Goal: Task Accomplishment & Management: Complete application form

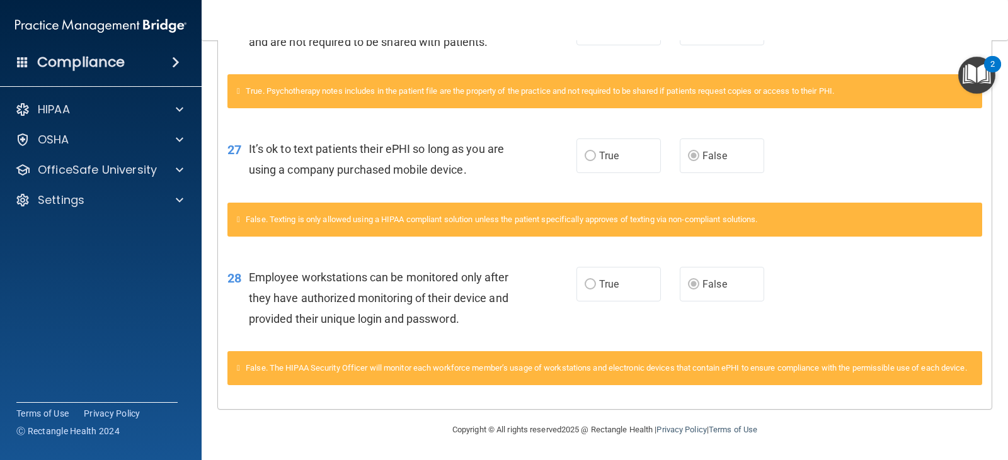
click at [538, 333] on div "28 Employee workstations can be monitored only after they have authorized monit…" at bounding box center [604, 301] width 773 height 101
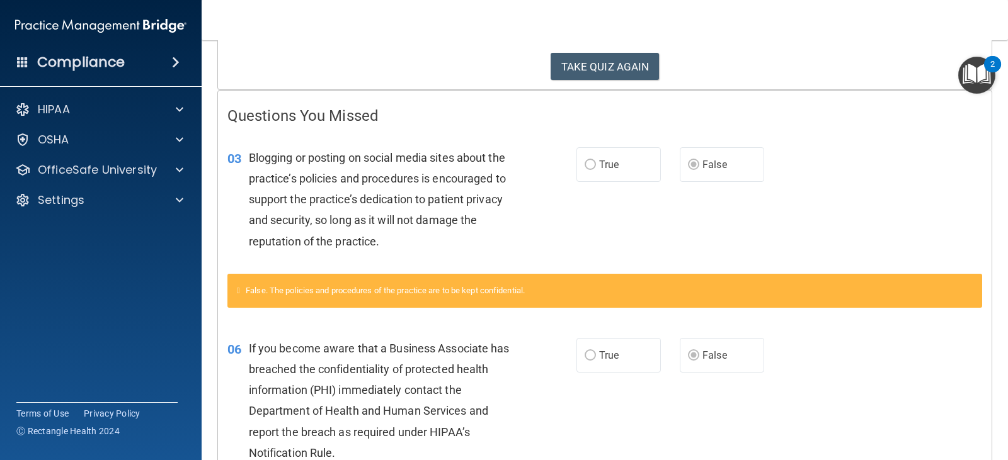
scroll to position [198, 0]
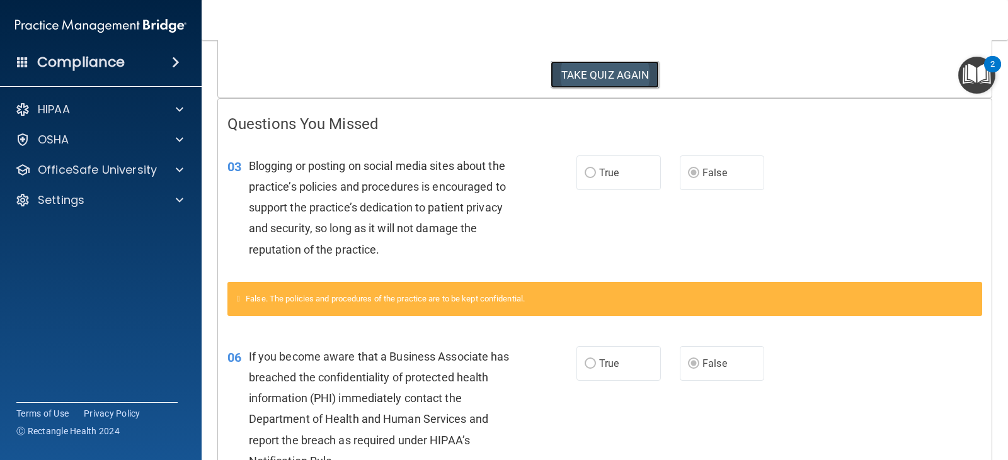
click at [645, 66] on button "TAKE QUIZ AGAIN" at bounding box center [604, 75] width 109 height 28
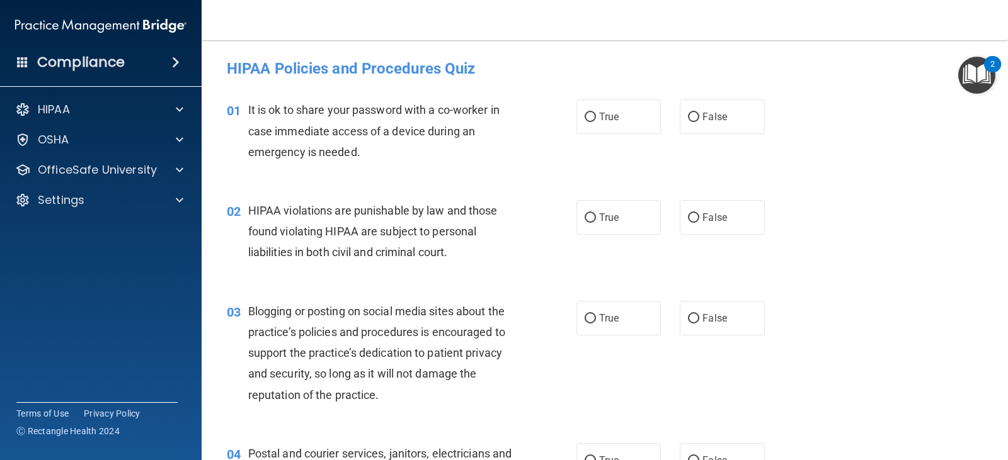
drag, startPoint x: 531, startPoint y: 112, endPoint x: 846, endPoint y: 140, distance: 316.1
click at [857, 144] on div "01 It is ok to share your password with a co-worker in case immediate access of…" at bounding box center [604, 134] width 775 height 101
click at [729, 118] on label "False" at bounding box center [721, 116] width 84 height 35
click at [699, 118] on input "False" at bounding box center [693, 117] width 11 height 9
radio input "true"
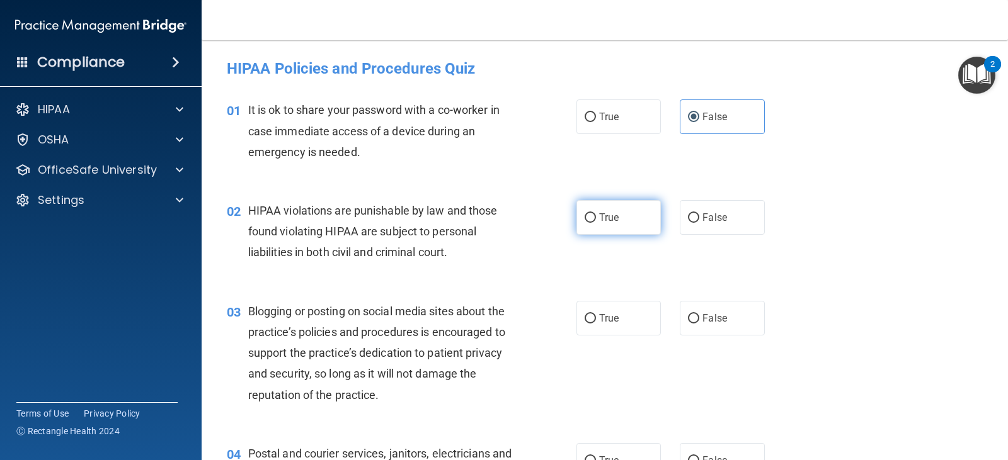
click at [630, 222] on label "True" at bounding box center [618, 217] width 84 height 35
click at [596, 222] on input "True" at bounding box center [589, 217] width 11 height 9
radio input "true"
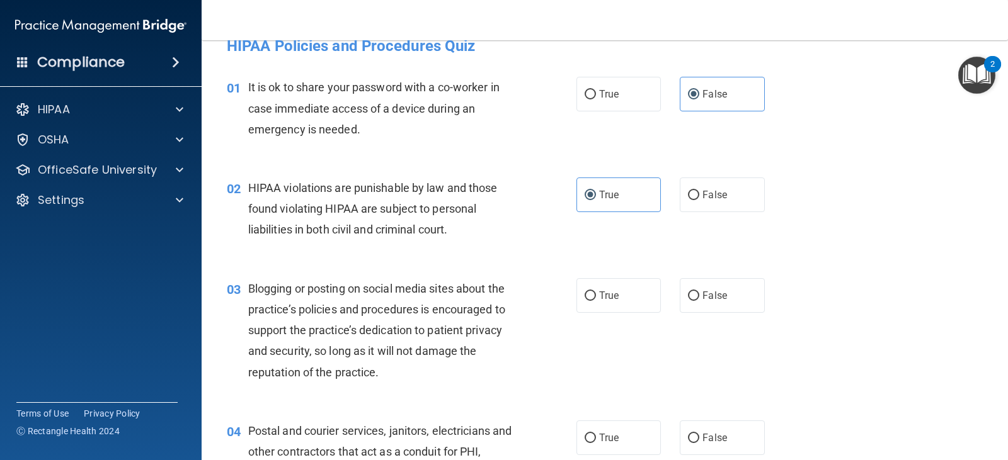
scroll to position [63, 0]
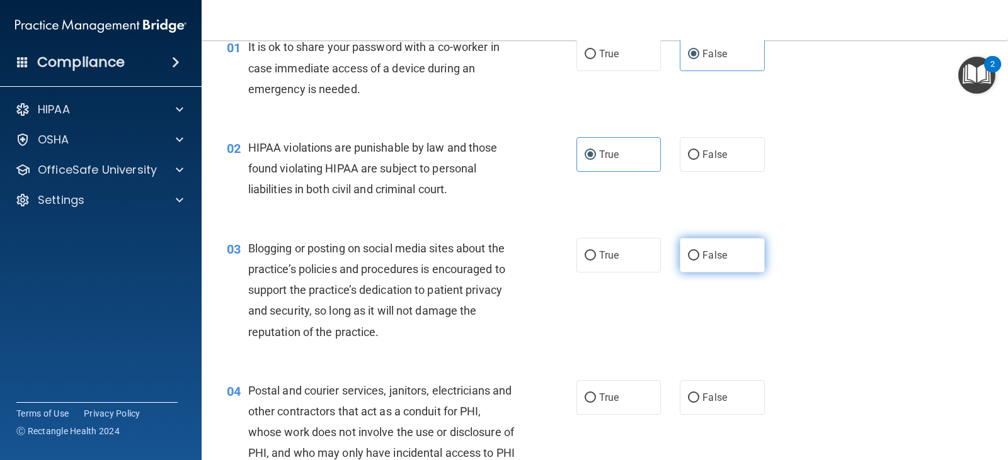
click at [710, 257] on span "False" at bounding box center [714, 255] width 25 height 12
click at [699, 257] on input "False" at bounding box center [693, 255] width 11 height 9
radio input "true"
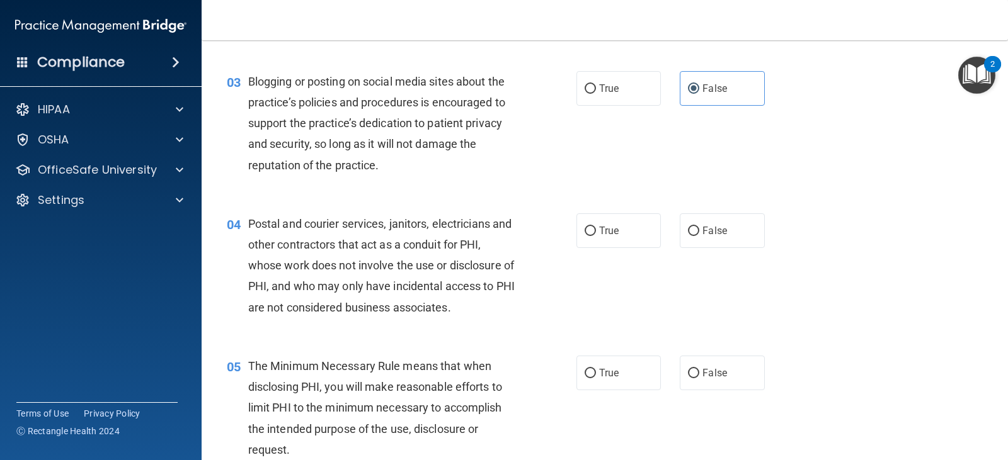
scroll to position [252, 0]
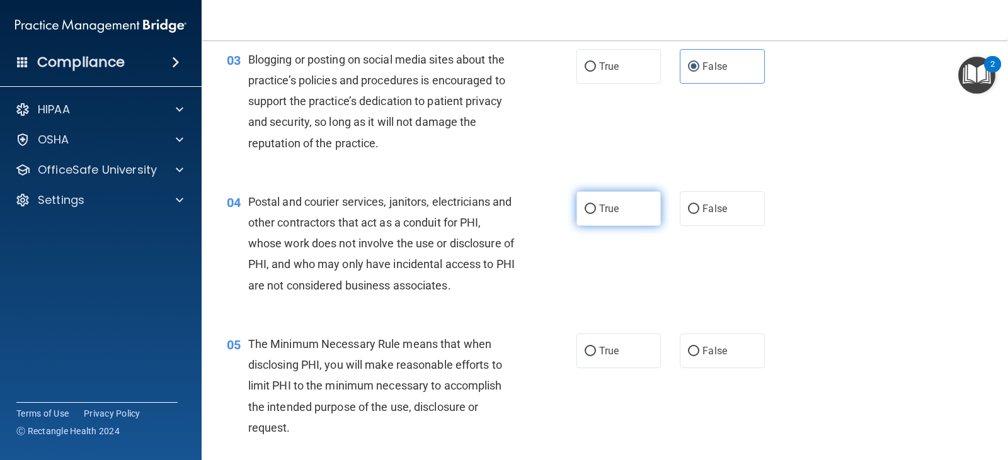
click at [626, 211] on label "True" at bounding box center [618, 208] width 84 height 35
click at [596, 211] on input "True" at bounding box center [589, 209] width 11 height 9
radio input "true"
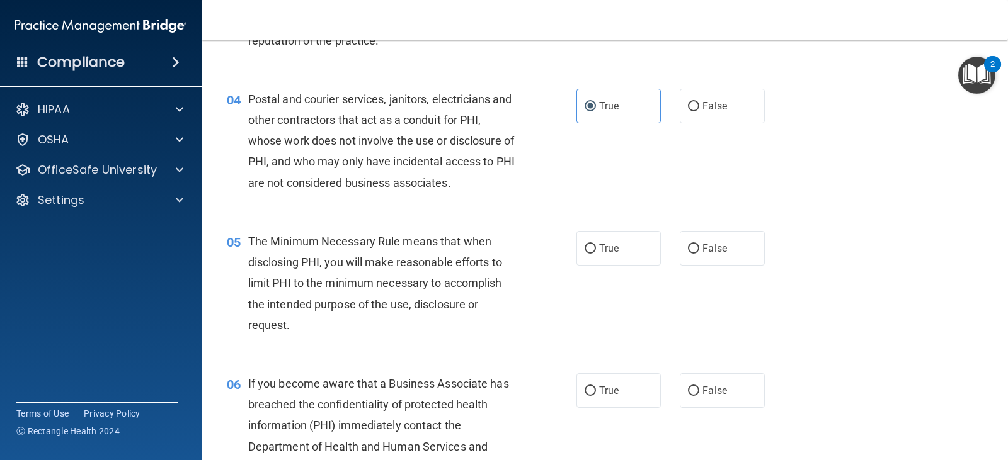
scroll to position [378, 0]
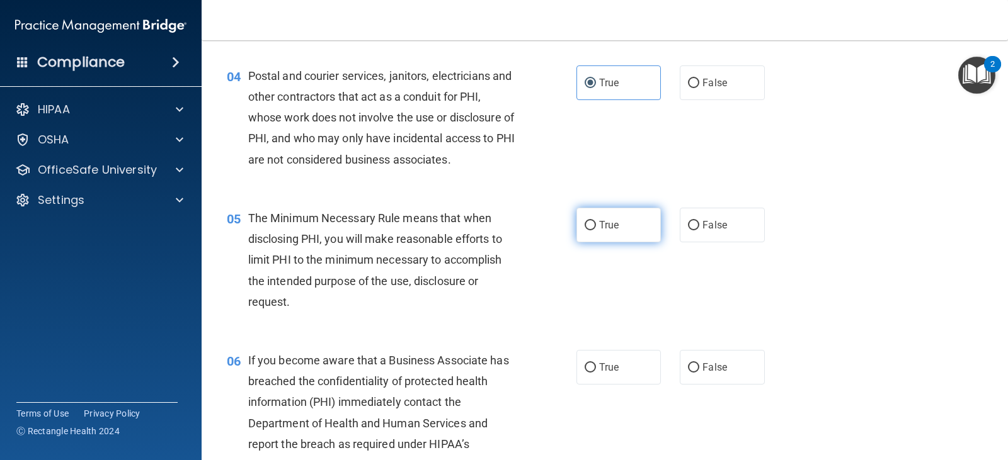
drag, startPoint x: 625, startPoint y: 247, endPoint x: 618, endPoint y: 232, distance: 16.4
click at [625, 247] on div "05 The Minimum Necessary Rule means that when disclosing PHI, you will make rea…" at bounding box center [604, 263] width 775 height 142
click at [618, 232] on label "True" at bounding box center [618, 225] width 84 height 35
click at [596, 230] on input "True" at bounding box center [589, 225] width 11 height 9
radio input "true"
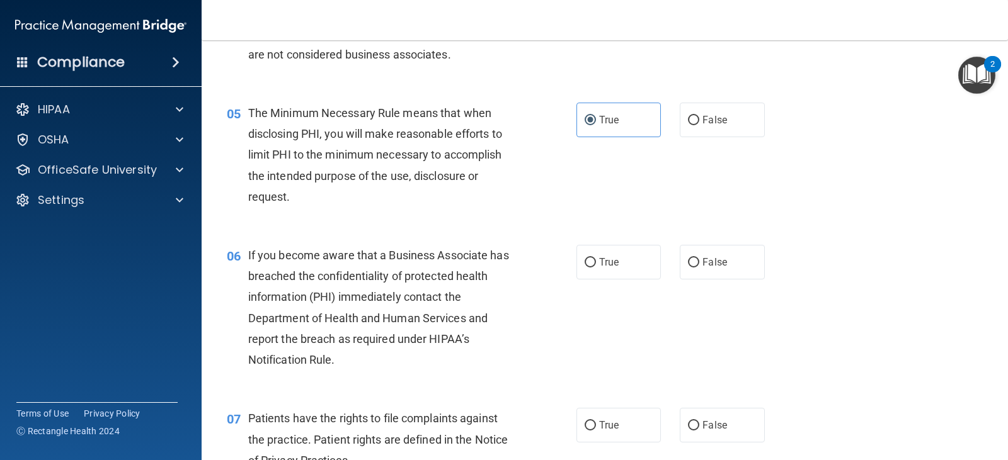
scroll to position [504, 0]
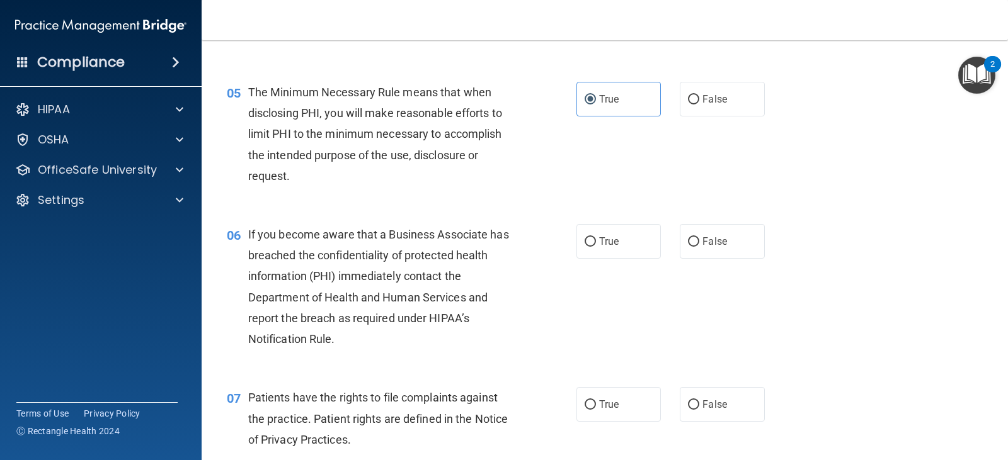
click at [668, 245] on div "True False" at bounding box center [677, 241] width 203 height 35
click at [688, 245] on input "False" at bounding box center [693, 241] width 11 height 9
radio input "true"
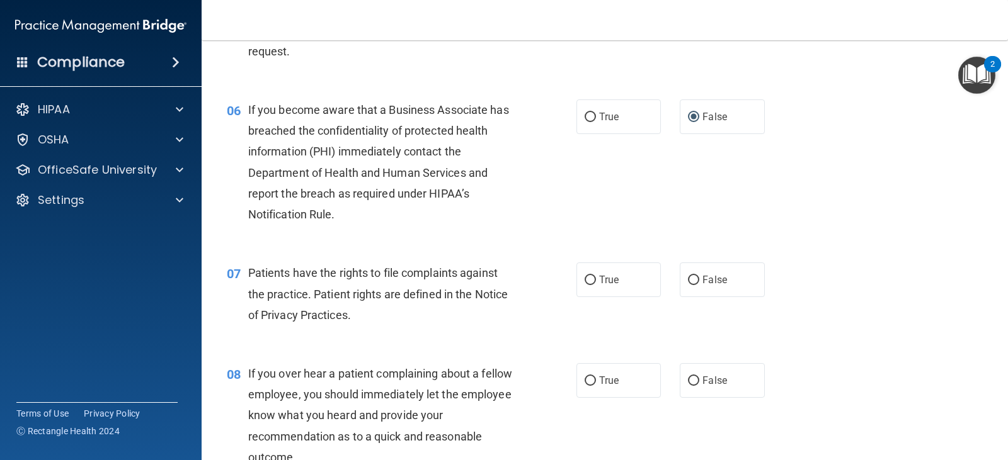
scroll to position [630, 0]
click at [615, 287] on label "True" at bounding box center [618, 278] width 84 height 35
click at [596, 284] on input "True" at bounding box center [589, 279] width 11 height 9
radio input "true"
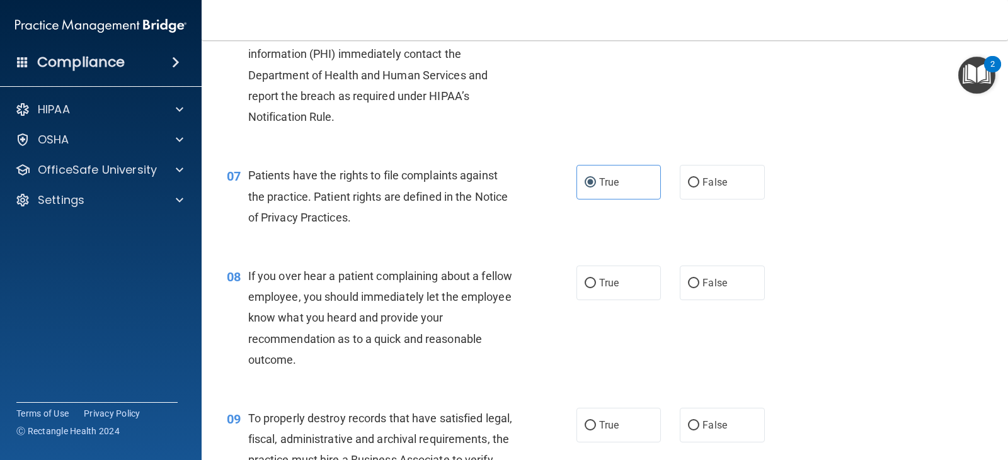
scroll to position [756, 0]
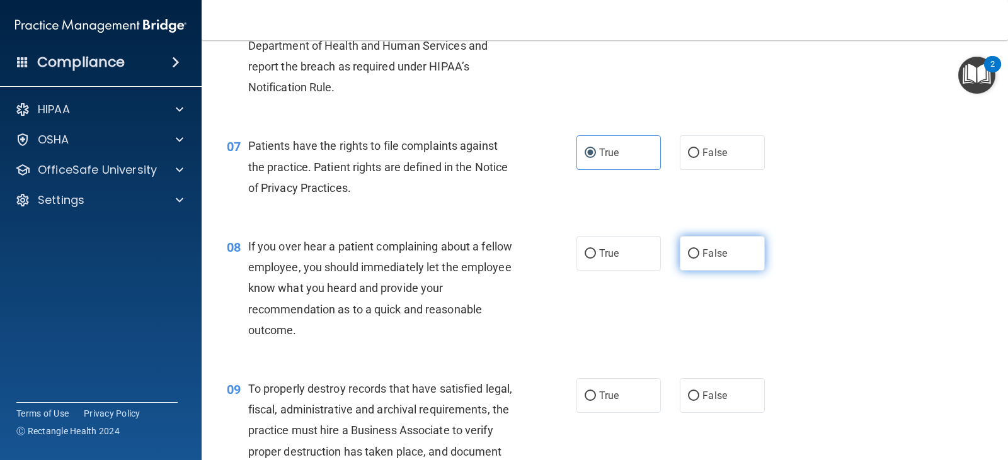
click at [741, 258] on label "False" at bounding box center [721, 253] width 84 height 35
click at [699, 258] on input "False" at bounding box center [693, 253] width 11 height 9
radio input "true"
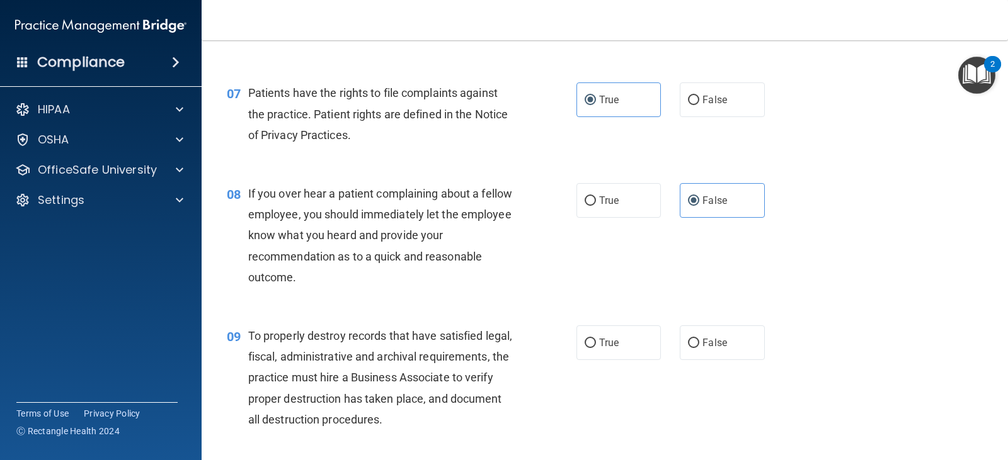
scroll to position [882, 0]
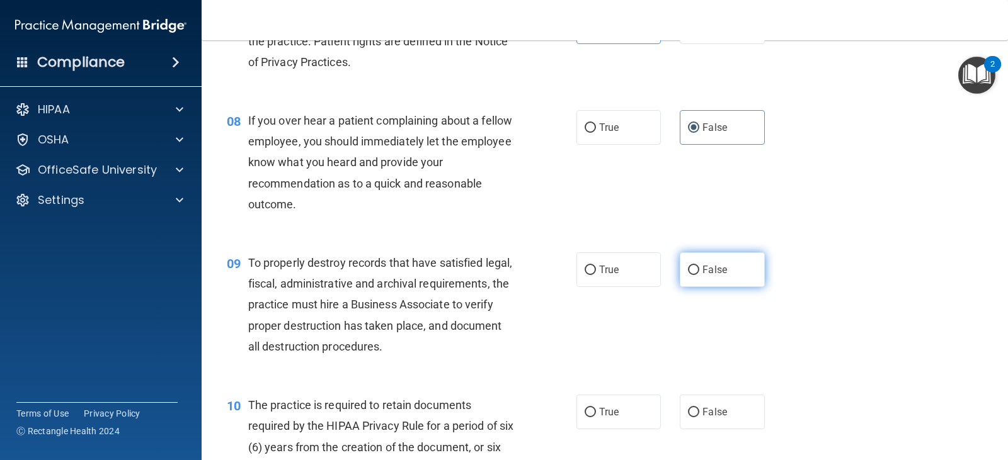
click at [707, 270] on span "False" at bounding box center [714, 270] width 25 height 12
click at [699, 270] on input "False" at bounding box center [693, 270] width 11 height 9
radio input "true"
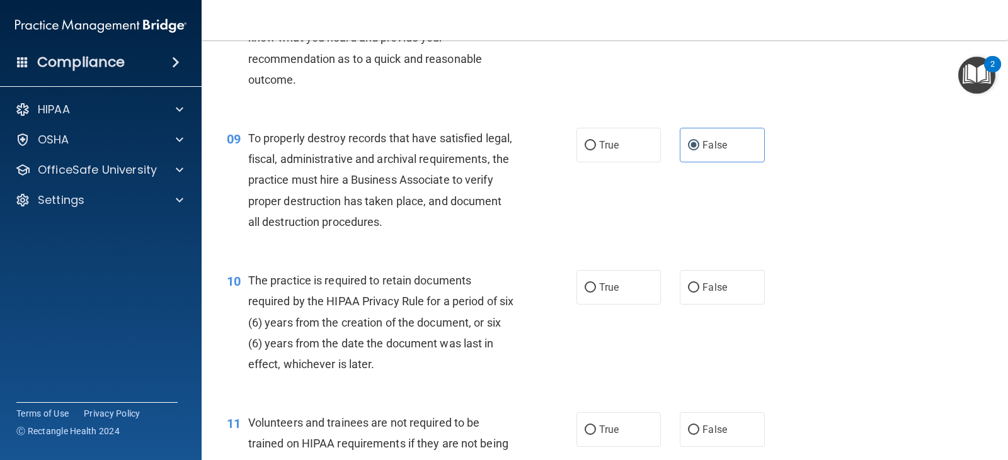
scroll to position [1008, 0]
click at [589, 291] on input "True" at bounding box center [589, 286] width 11 height 9
radio input "true"
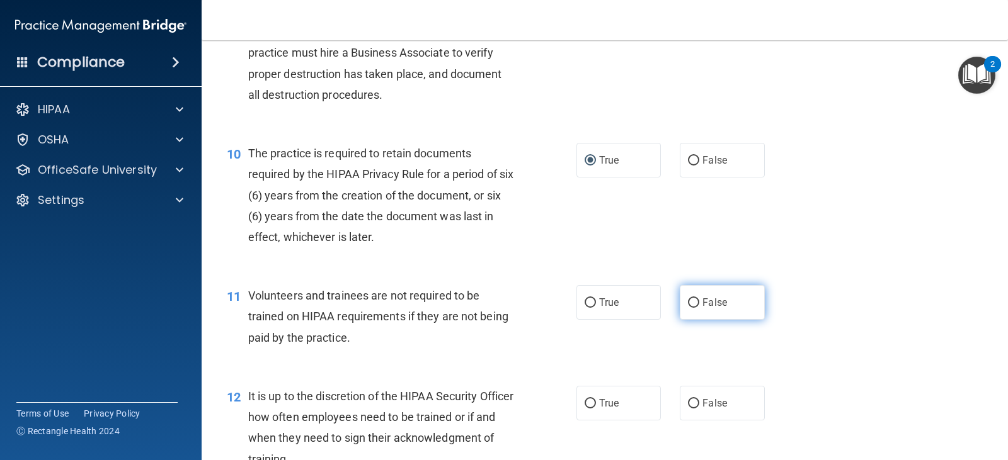
click at [680, 309] on label "False" at bounding box center [721, 302] width 84 height 35
click at [688, 308] on input "False" at bounding box center [693, 302] width 11 height 9
radio input "true"
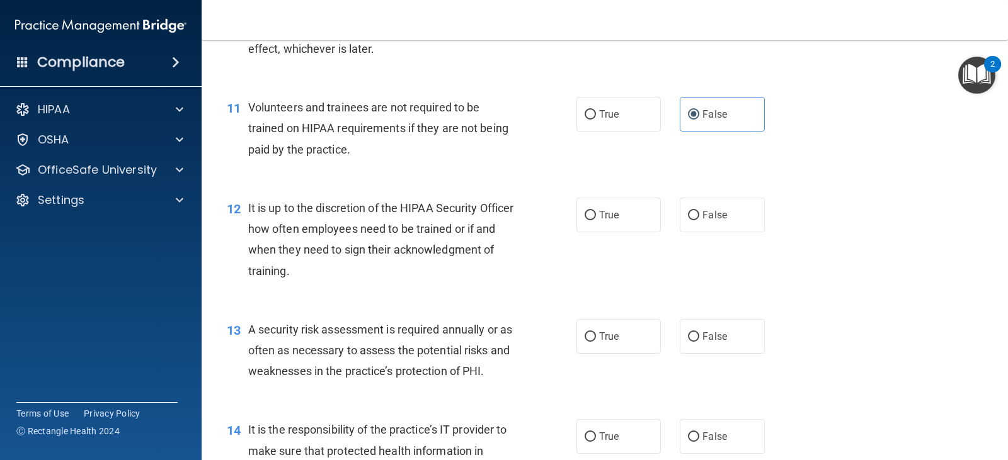
scroll to position [1322, 0]
click at [679, 222] on label "False" at bounding box center [721, 214] width 84 height 35
click at [688, 220] on input "False" at bounding box center [693, 214] width 11 height 9
radio input "true"
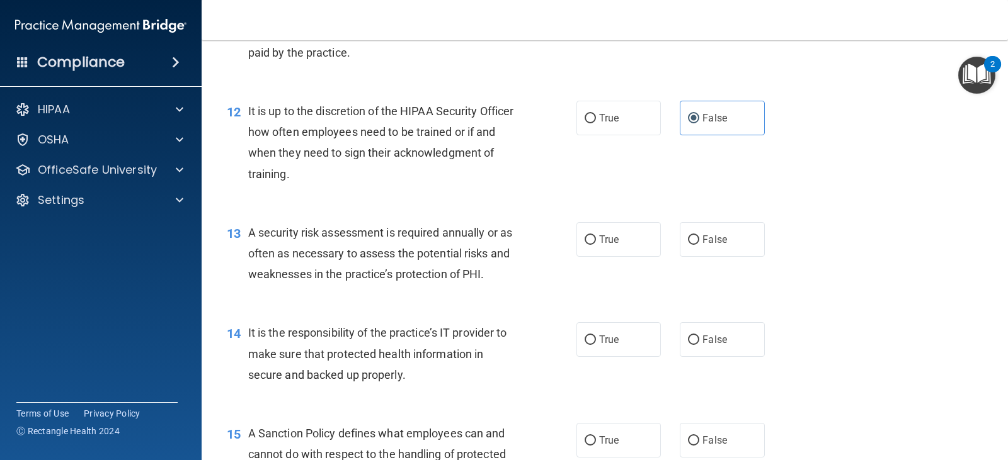
scroll to position [1448, 0]
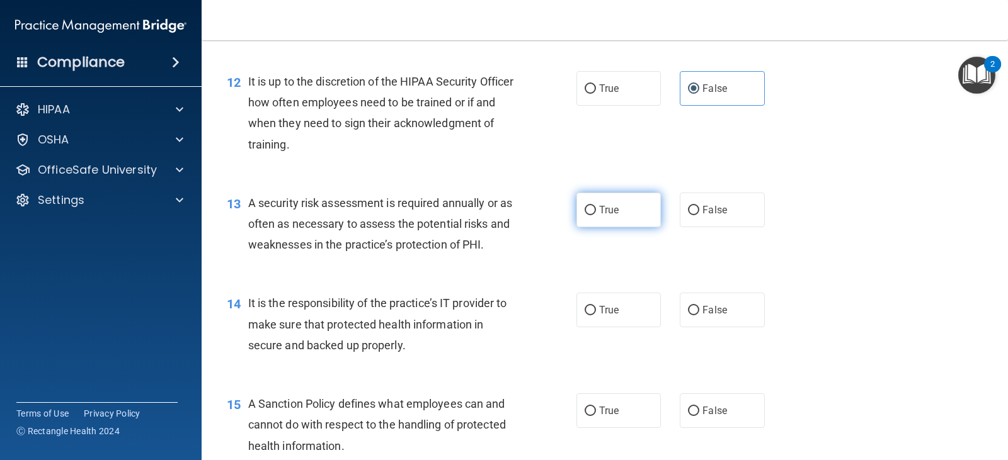
click at [599, 206] on span "True" at bounding box center [609, 210] width 20 height 12
click at [596, 206] on input "True" at bounding box center [589, 210] width 11 height 9
radio input "true"
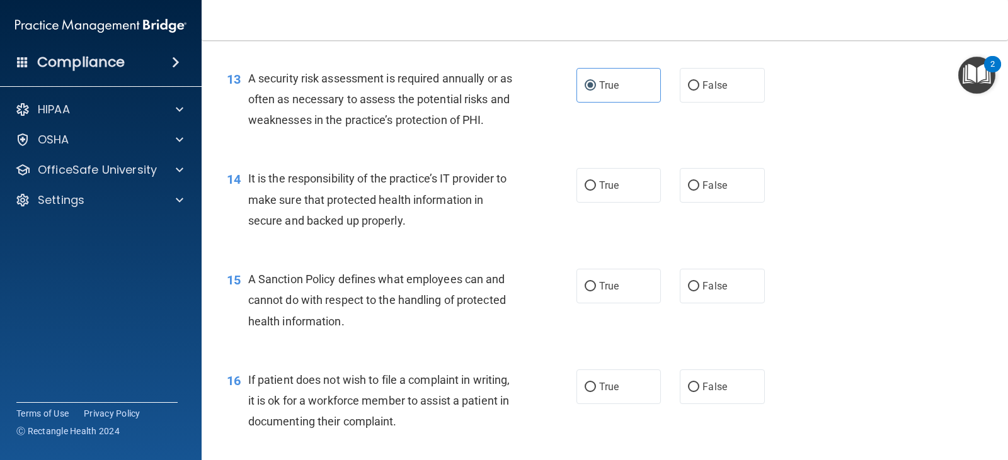
scroll to position [1574, 0]
click at [694, 183] on label "False" at bounding box center [721, 184] width 84 height 35
click at [694, 183] on input "False" at bounding box center [693, 184] width 11 height 9
radio input "true"
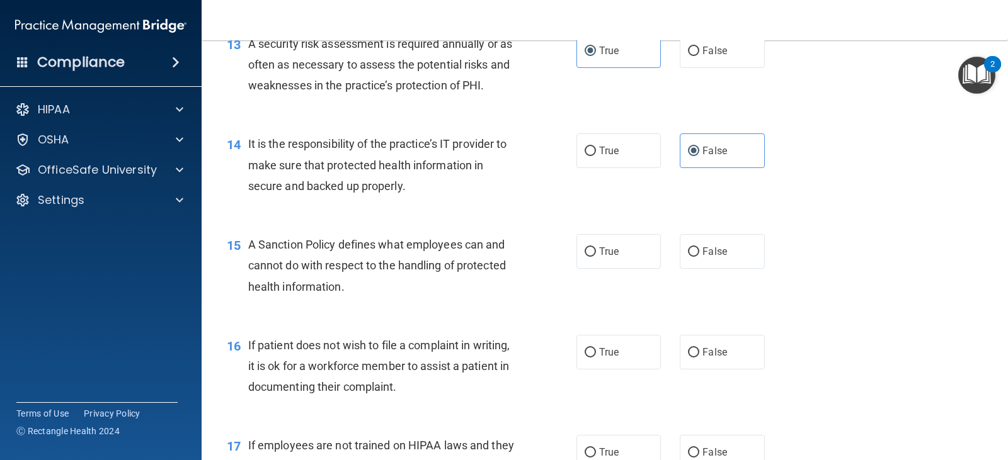
scroll to position [1637, 0]
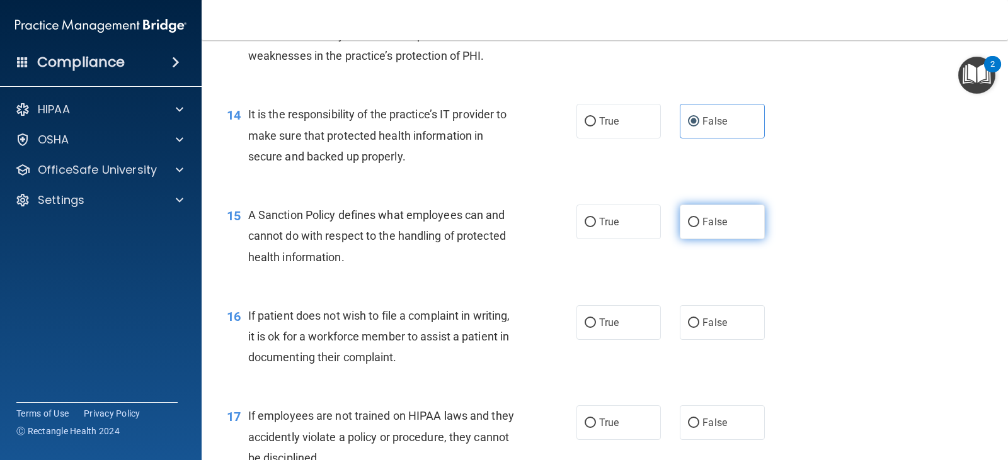
click at [688, 218] on input "False" at bounding box center [693, 222] width 11 height 9
radio input "true"
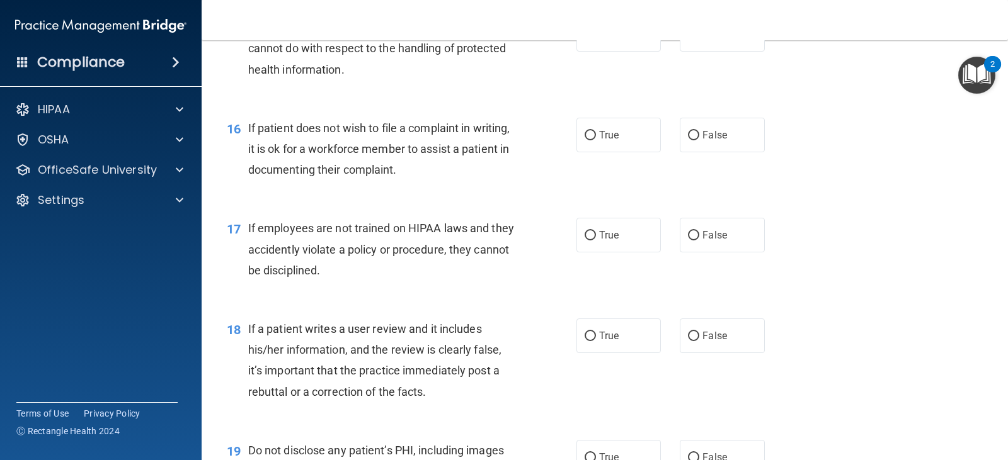
scroll to position [1826, 0]
click at [594, 142] on label "True" at bounding box center [618, 133] width 84 height 35
click at [594, 139] on input "True" at bounding box center [589, 134] width 11 height 9
radio input "true"
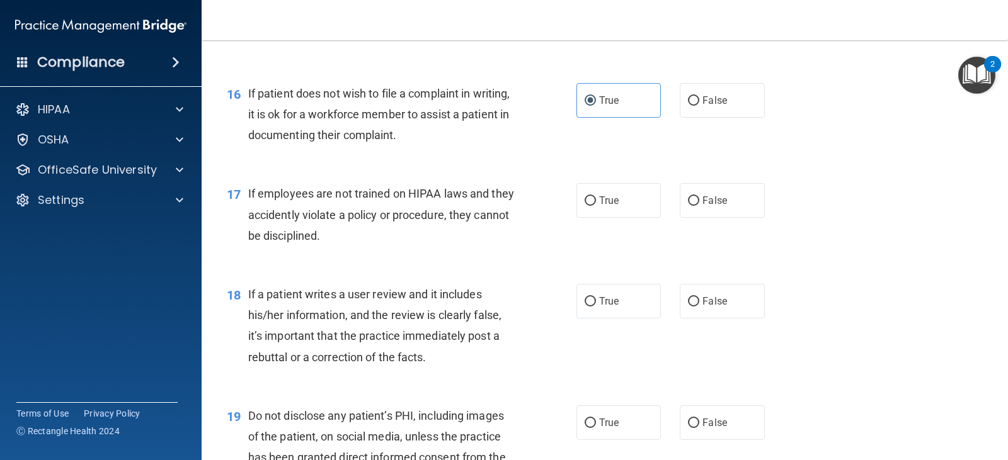
scroll to position [1889, 0]
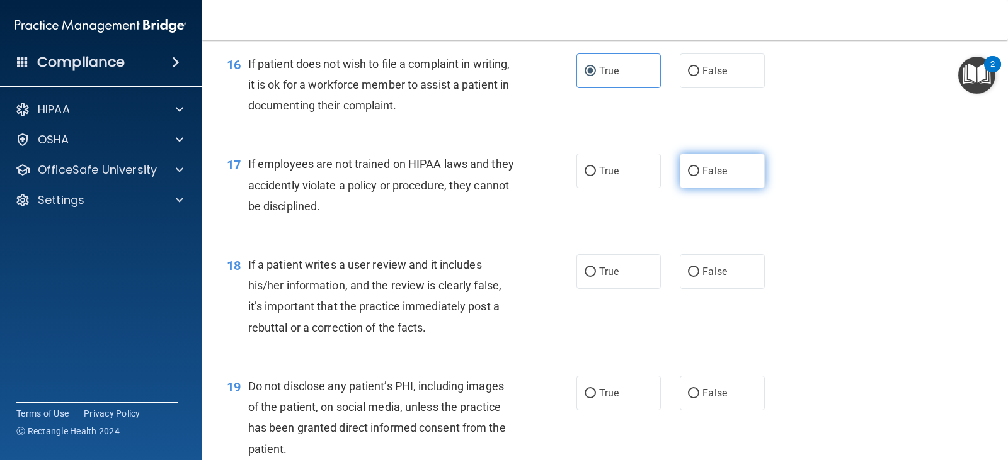
click at [705, 178] on label "False" at bounding box center [721, 171] width 84 height 35
click at [699, 176] on input "False" at bounding box center [693, 171] width 11 height 9
radio input "true"
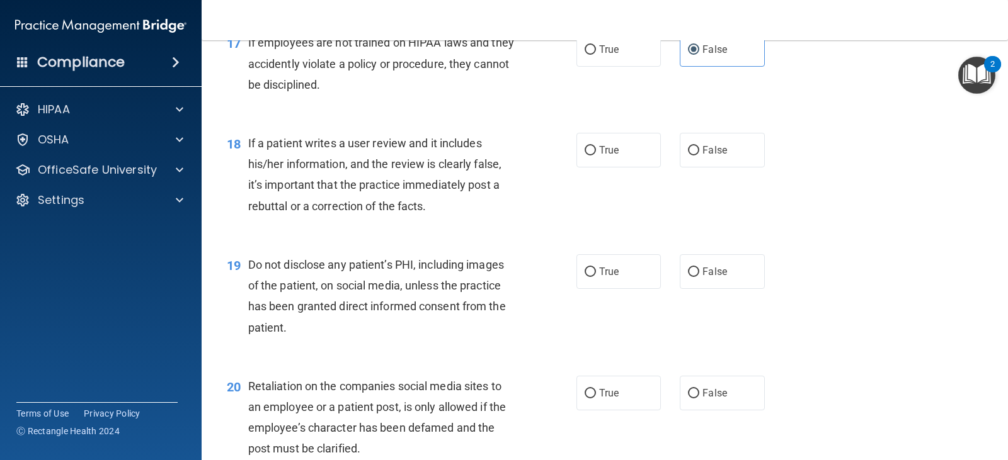
scroll to position [2015, 0]
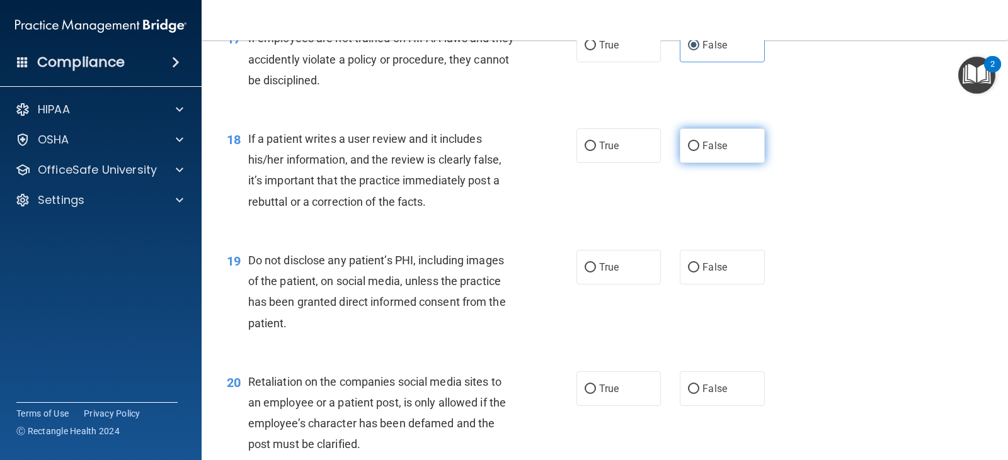
click at [729, 155] on label "False" at bounding box center [721, 145] width 84 height 35
click at [699, 151] on input "False" at bounding box center [693, 146] width 11 height 9
radio input "true"
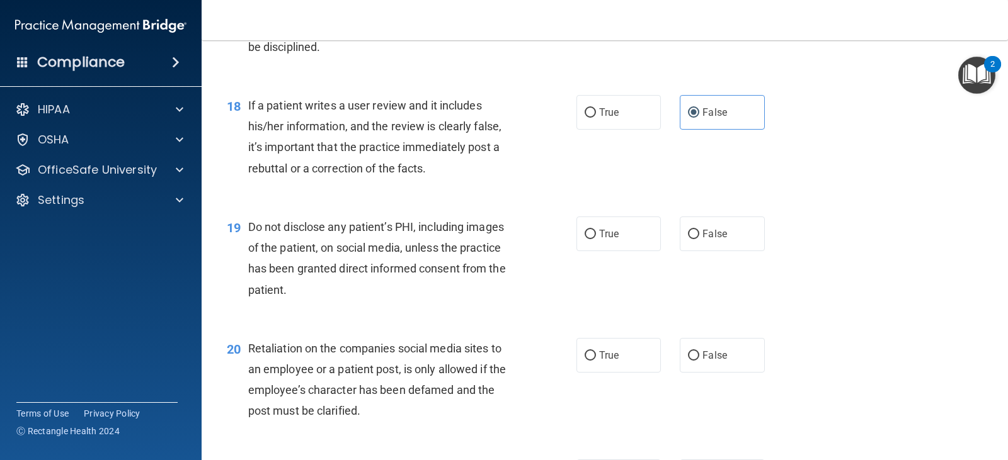
scroll to position [2078, 0]
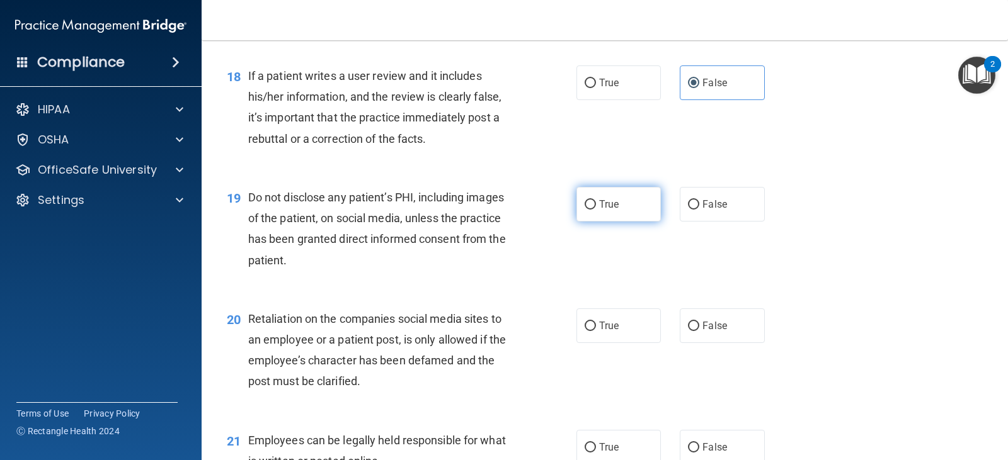
click at [604, 213] on label "True" at bounding box center [618, 204] width 84 height 35
click at [596, 210] on input "True" at bounding box center [589, 204] width 11 height 9
radio input "true"
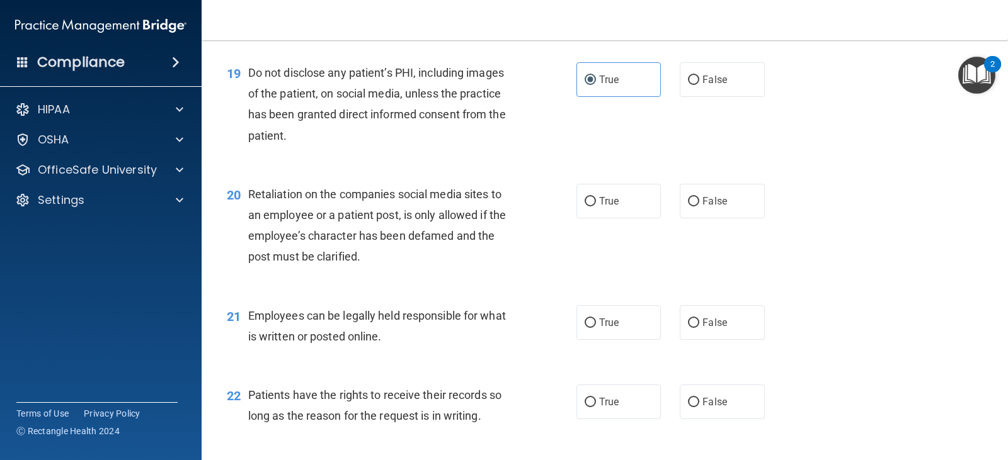
scroll to position [2204, 0]
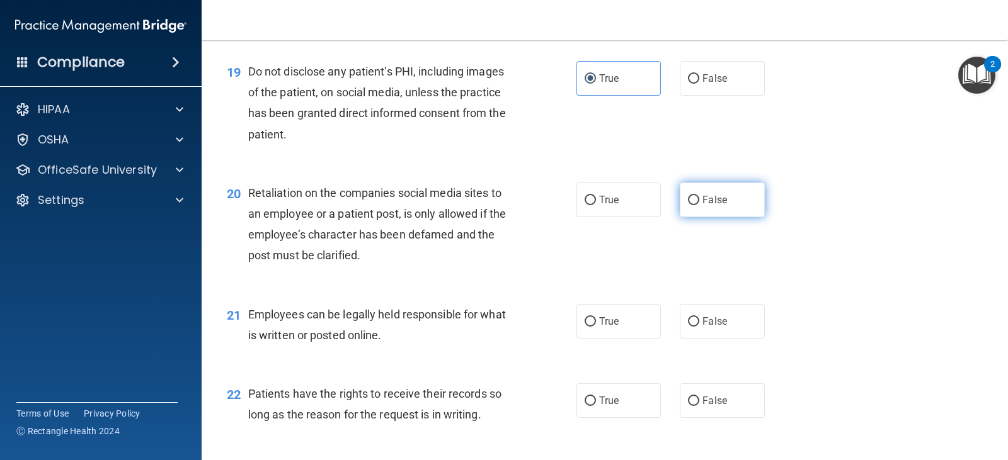
click at [707, 203] on span "False" at bounding box center [714, 200] width 25 height 12
click at [699, 203] on input "False" at bounding box center [693, 200] width 11 height 9
radio input "true"
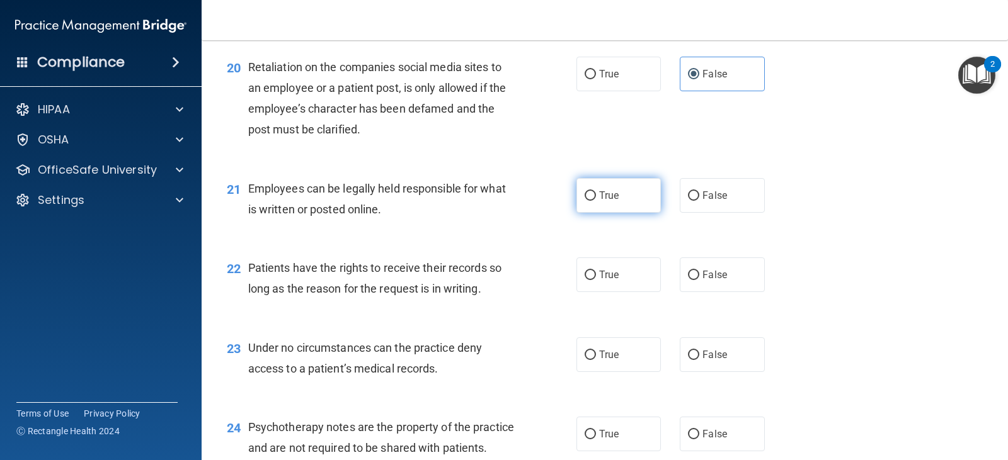
click at [649, 190] on label "True" at bounding box center [618, 195] width 84 height 35
click at [596, 191] on input "True" at bounding box center [589, 195] width 11 height 9
radio input "true"
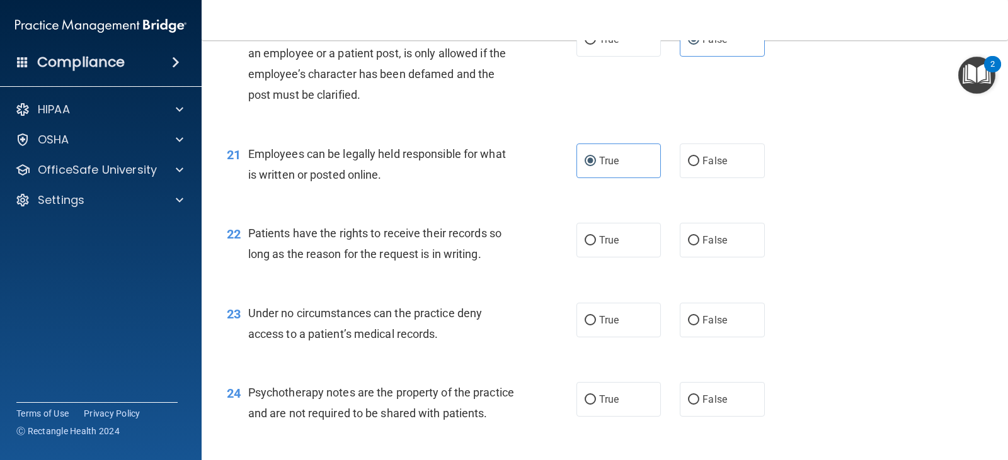
scroll to position [2393, 0]
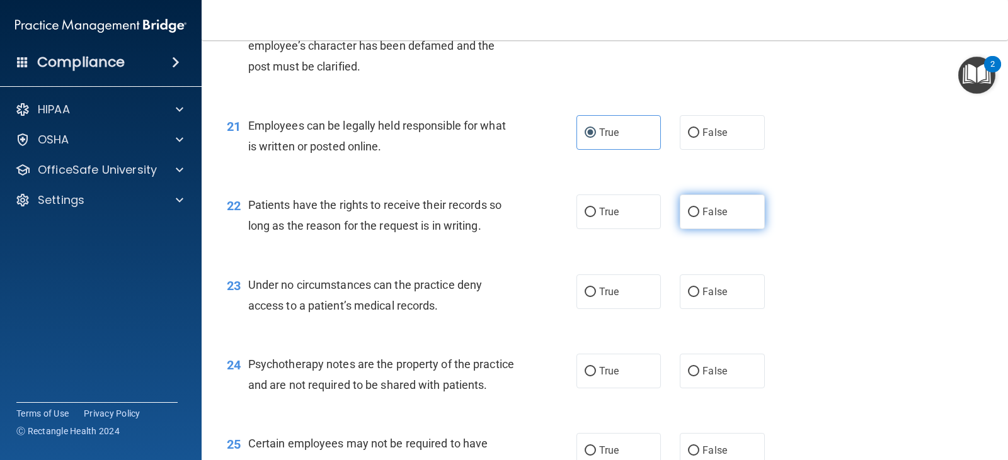
click at [721, 213] on label "False" at bounding box center [721, 212] width 84 height 35
click at [699, 213] on input "False" at bounding box center [693, 212] width 11 height 9
radio input "true"
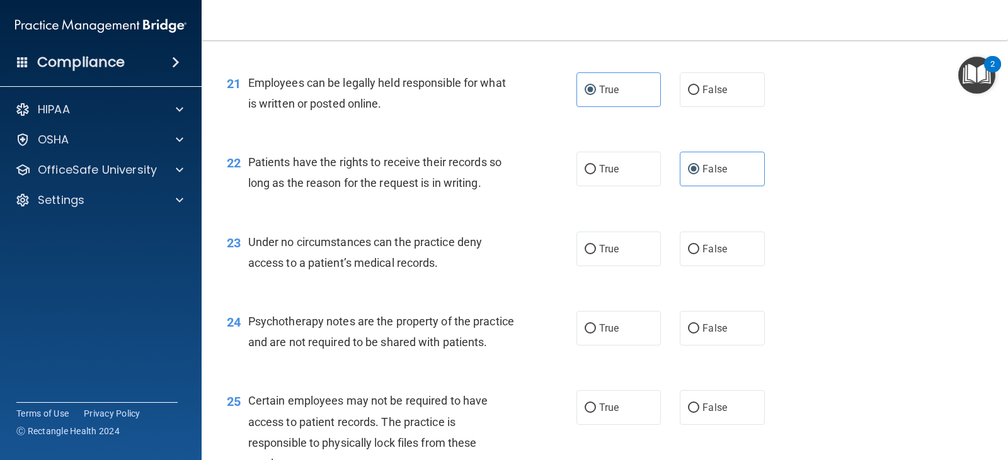
scroll to position [2519, 0]
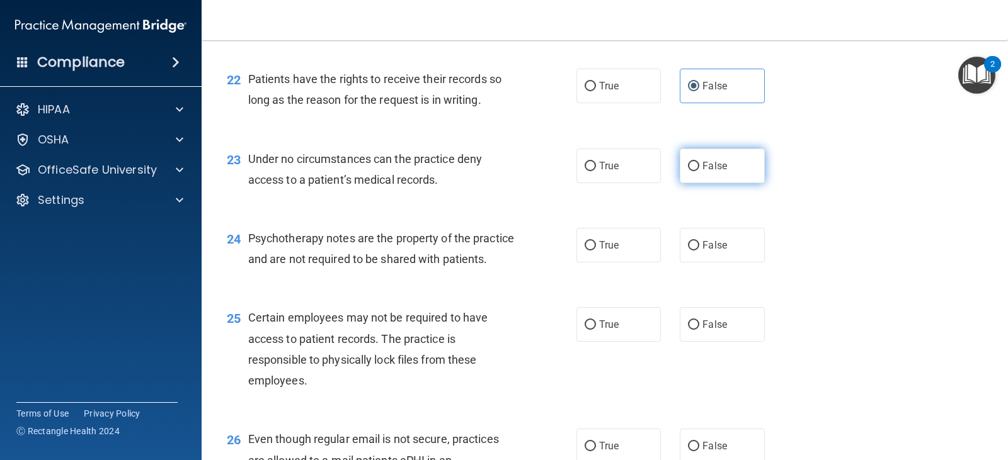
click at [688, 170] on input "False" at bounding box center [693, 166] width 11 height 9
radio input "true"
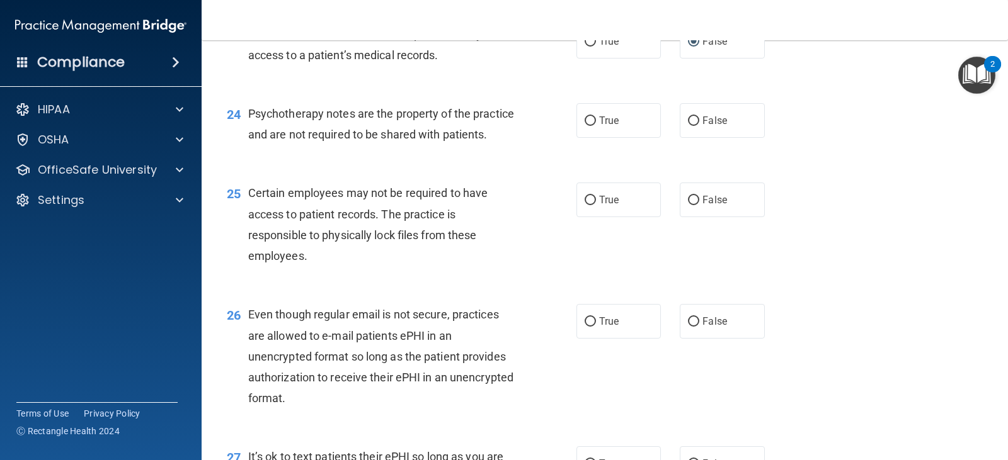
scroll to position [2645, 0]
click at [593, 118] on label "True" at bounding box center [618, 119] width 84 height 35
click at [593, 118] on input "True" at bounding box center [589, 119] width 11 height 9
radio input "true"
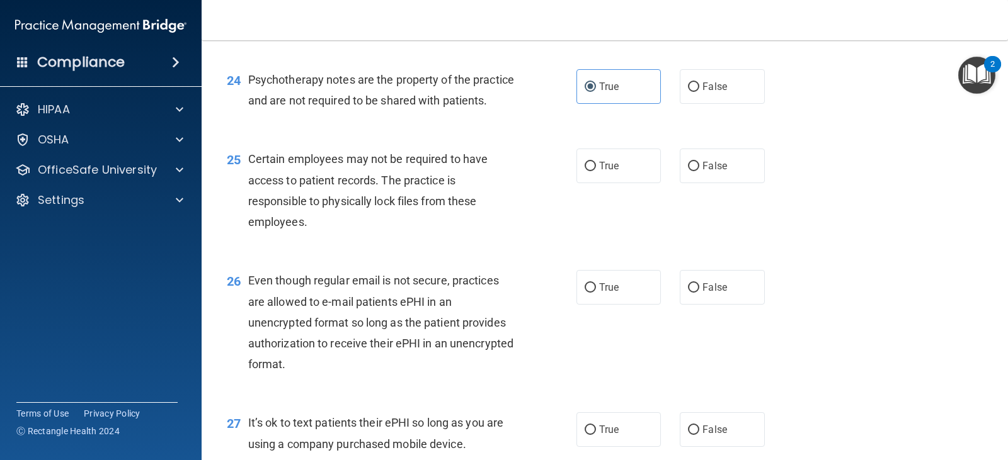
scroll to position [2708, 0]
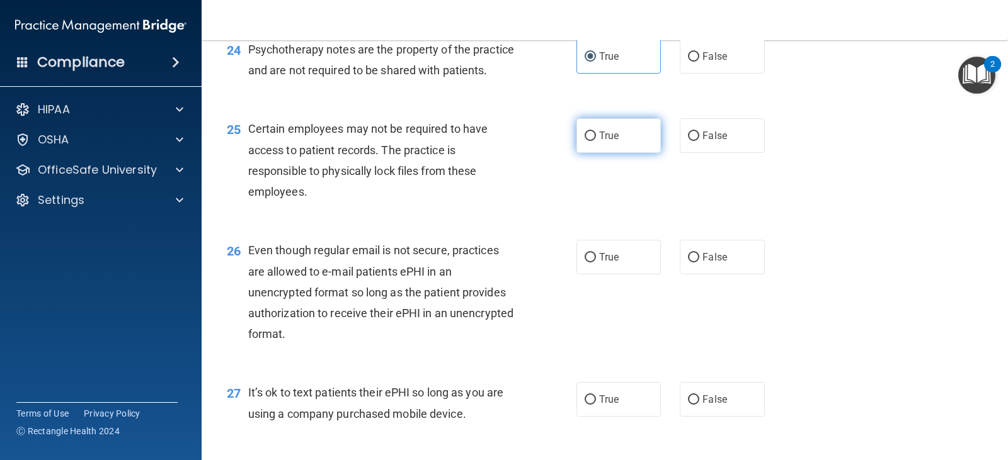
click at [599, 142] on span "True" at bounding box center [609, 136] width 20 height 12
click at [596, 141] on input "True" at bounding box center [589, 136] width 11 height 9
radio input "true"
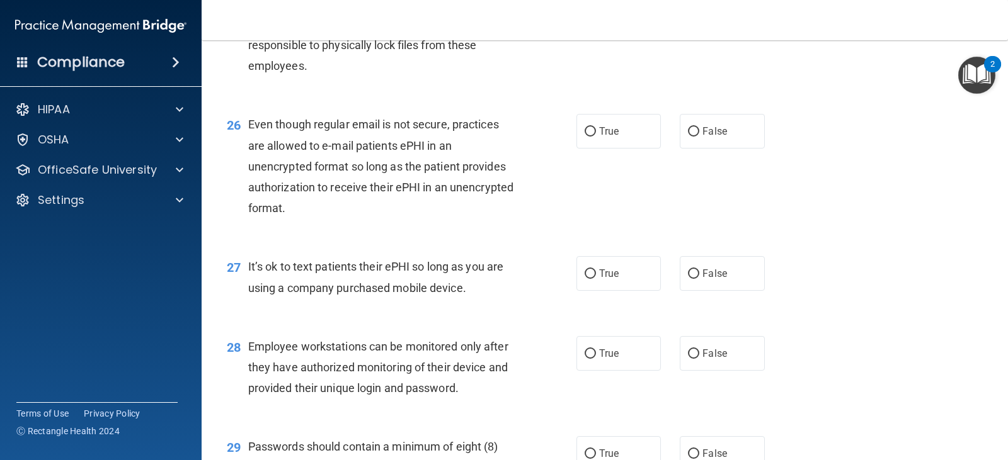
scroll to position [2897, 0]
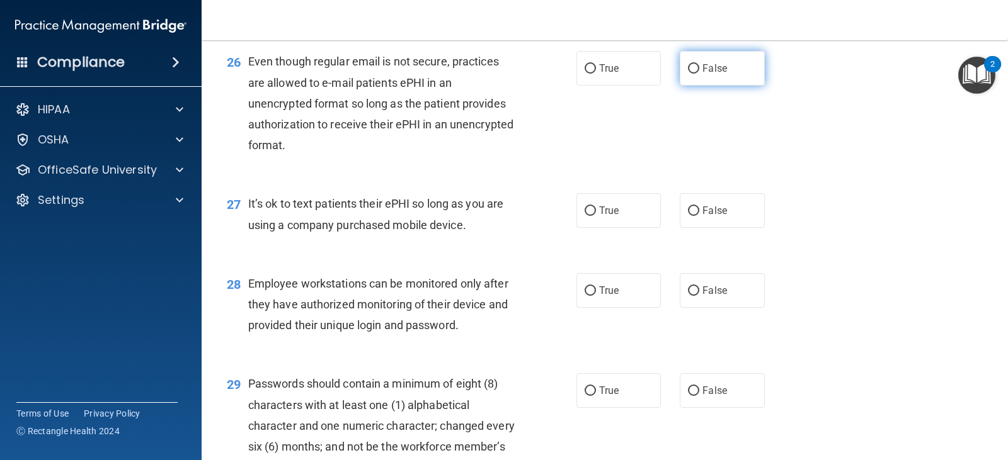
click at [681, 86] on label "False" at bounding box center [721, 68] width 84 height 35
click at [688, 74] on input "False" at bounding box center [693, 68] width 11 height 9
radio input "true"
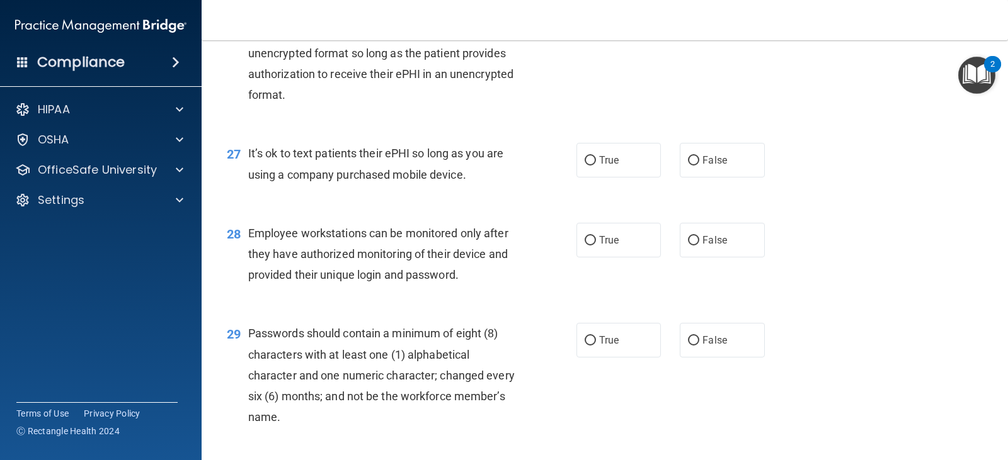
scroll to position [3023, 0]
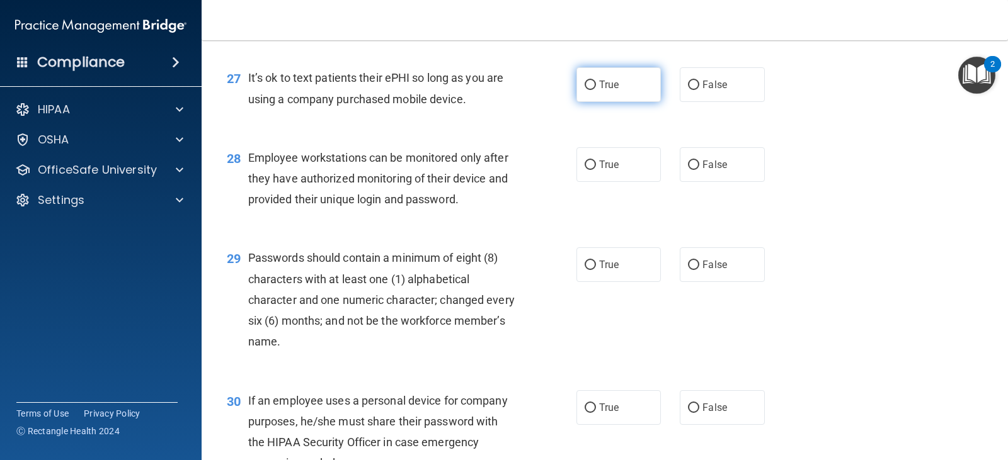
click at [625, 101] on label "True" at bounding box center [618, 84] width 84 height 35
click at [596, 90] on input "True" at bounding box center [589, 85] width 11 height 9
radio input "true"
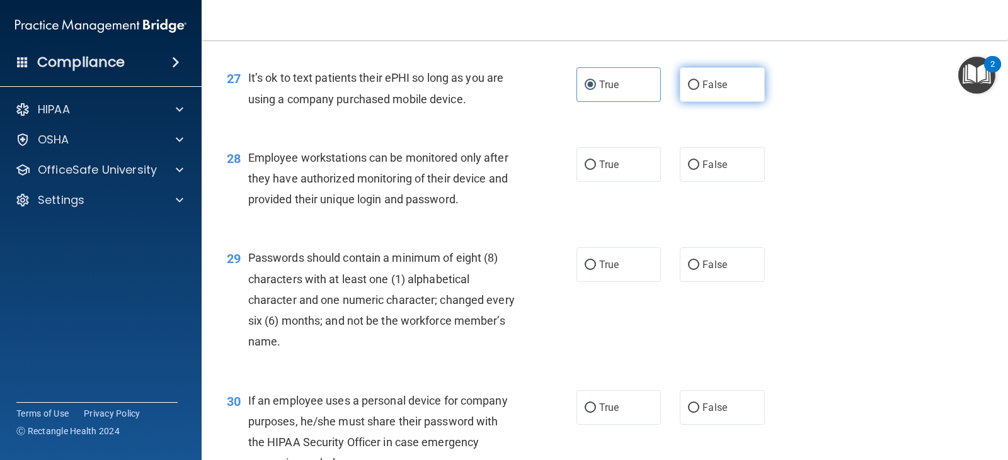
click at [715, 91] on span "False" at bounding box center [714, 85] width 25 height 12
click at [699, 90] on input "False" at bounding box center [693, 85] width 11 height 9
radio input "true"
radio input "false"
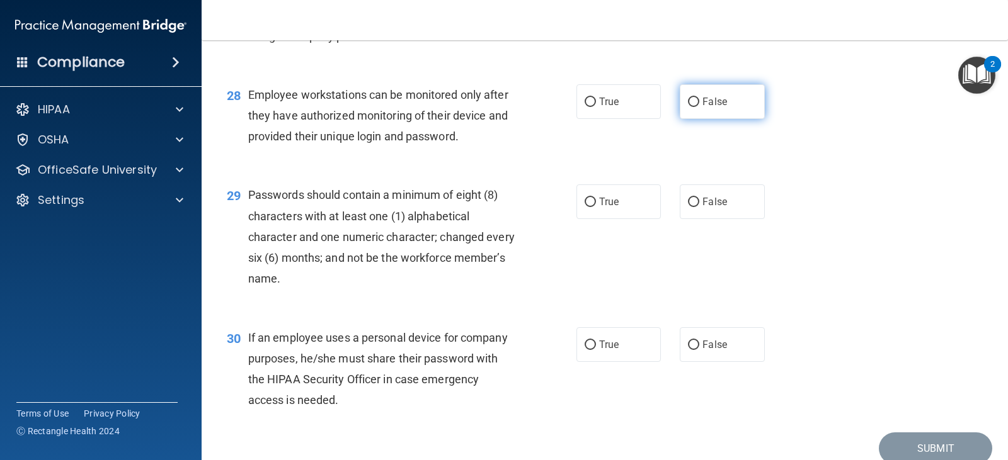
click at [691, 119] on label "False" at bounding box center [721, 101] width 84 height 35
click at [691, 107] on input "False" at bounding box center [693, 102] width 11 height 9
radio input "true"
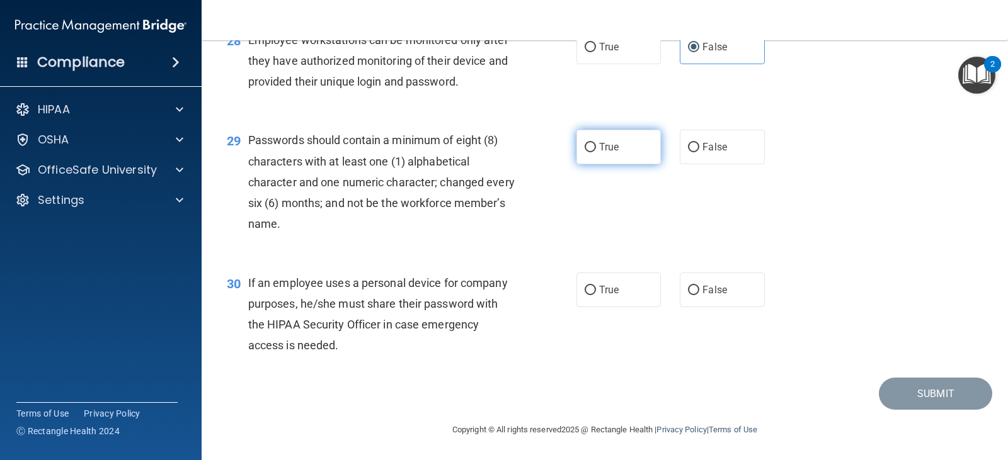
click at [607, 153] on span "True" at bounding box center [609, 147] width 20 height 12
click at [596, 152] on input "True" at bounding box center [589, 147] width 11 height 9
radio input "true"
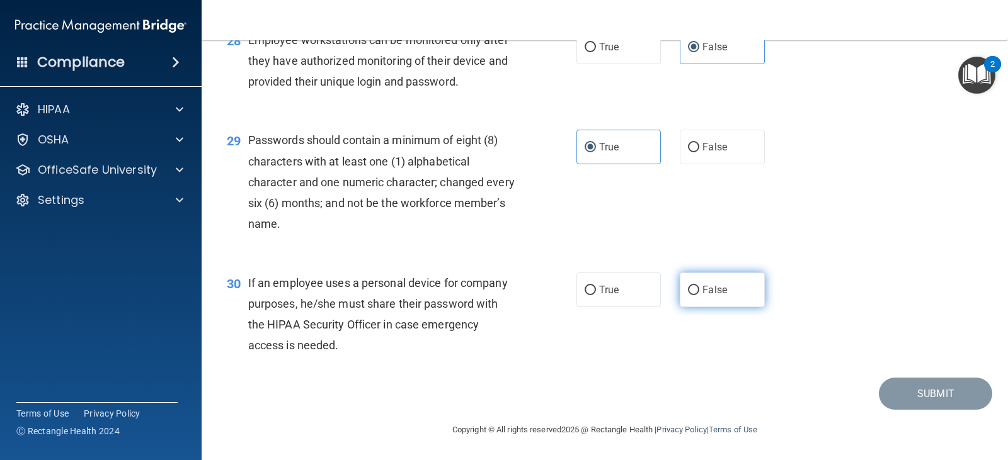
click at [689, 300] on label "False" at bounding box center [721, 290] width 84 height 35
click at [689, 295] on input "False" at bounding box center [693, 290] width 11 height 9
radio input "true"
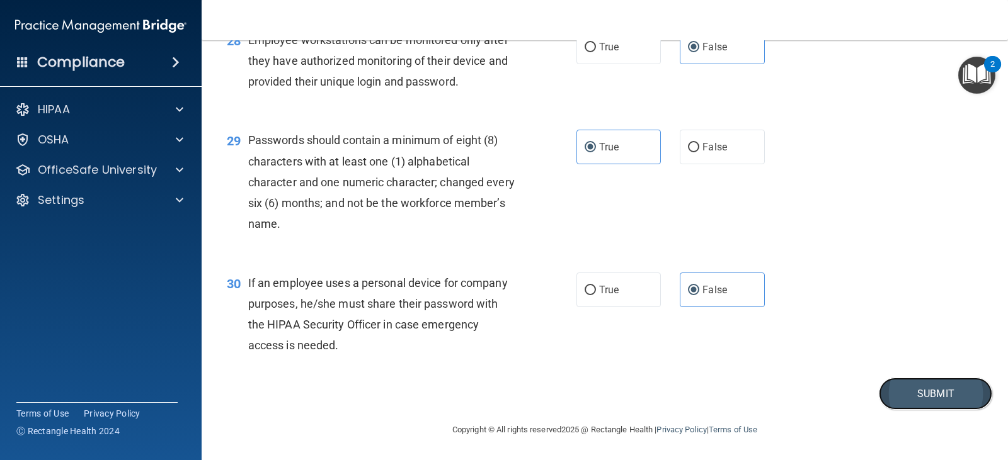
click at [884, 392] on button "Submit" at bounding box center [934, 394] width 113 height 32
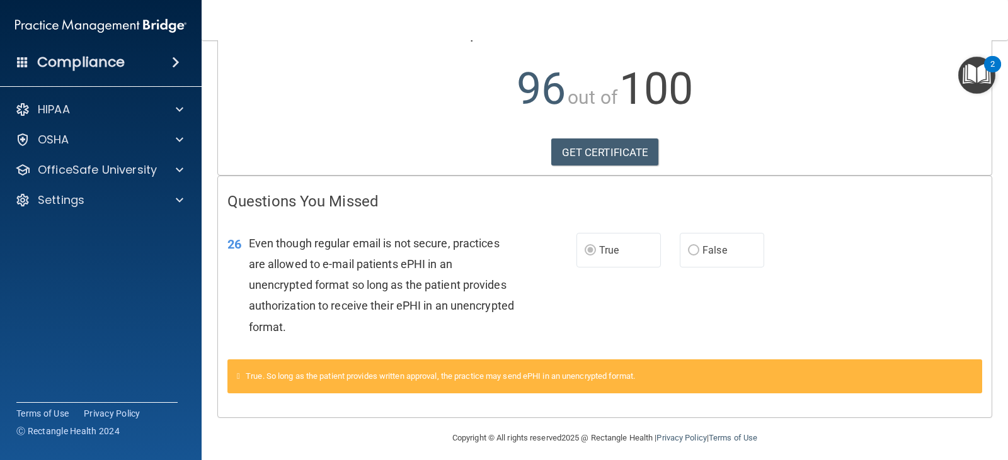
scroll to position [129, 0]
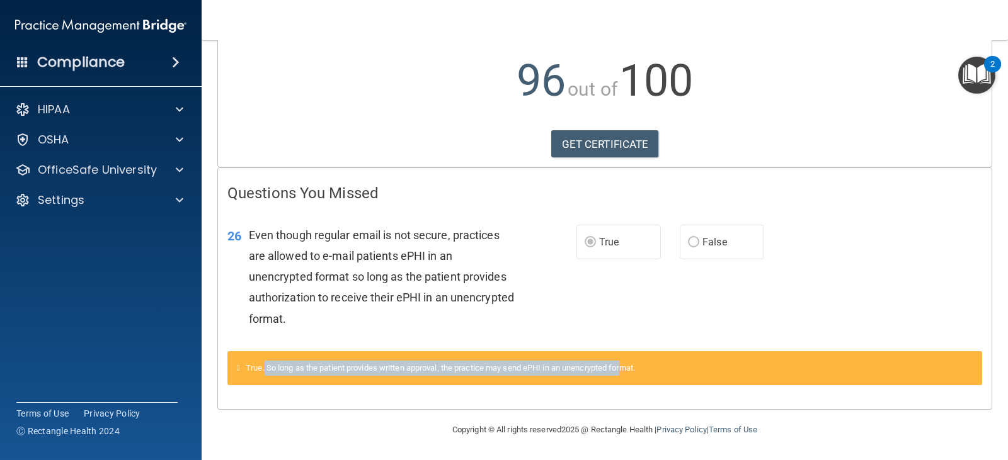
drag, startPoint x: 268, startPoint y: 367, endPoint x: 632, endPoint y: 368, distance: 364.6
click at [632, 368] on span "True. So long as the patient provides written approval, the practice may send e…" at bounding box center [440, 367] width 389 height 9
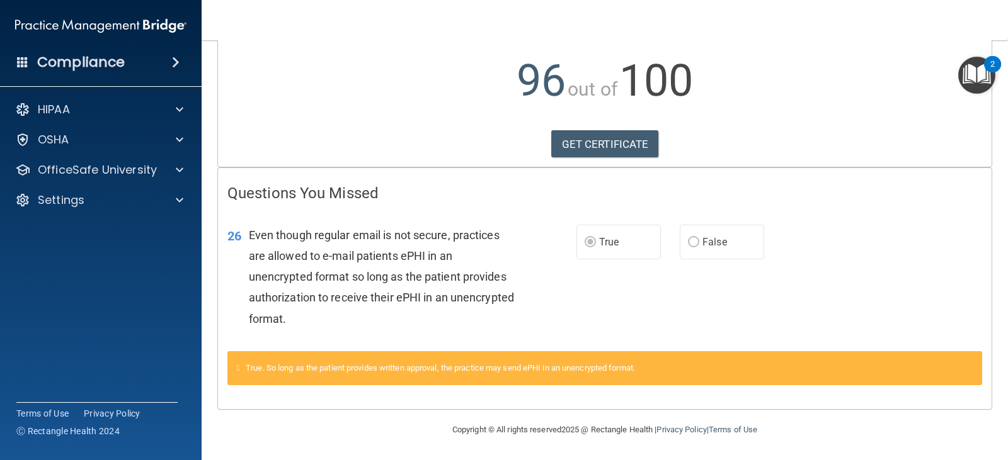
click at [659, 377] on div "True. So long as the patient provides written approval, the practice may send e…" at bounding box center [604, 368] width 754 height 34
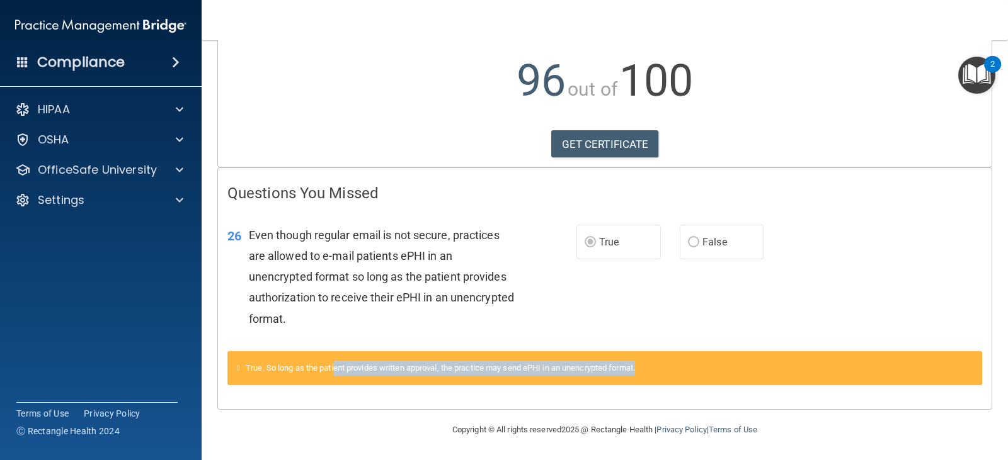
drag, startPoint x: 662, startPoint y: 368, endPoint x: 338, endPoint y: 360, distance: 323.8
click at [338, 360] on div "True. So long as the patient provides written approval, the practice may send e…" at bounding box center [604, 368] width 754 height 34
click at [586, 146] on link "GET CERTIFICATE" at bounding box center [605, 144] width 108 height 28
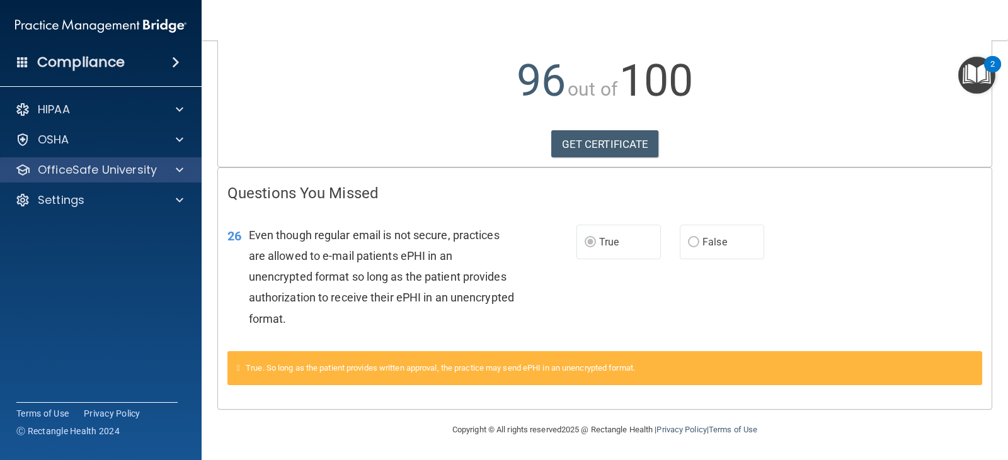
click at [120, 178] on div "OfficeSafe University" at bounding box center [101, 169] width 202 height 25
click at [176, 169] on span at bounding box center [180, 169] width 8 height 15
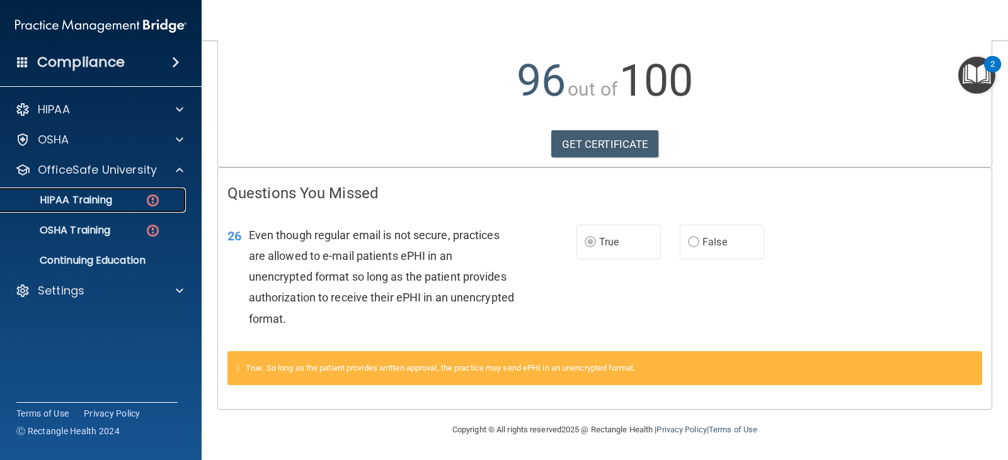
click at [112, 195] on p "HIPAA Training" at bounding box center [60, 200] width 104 height 13
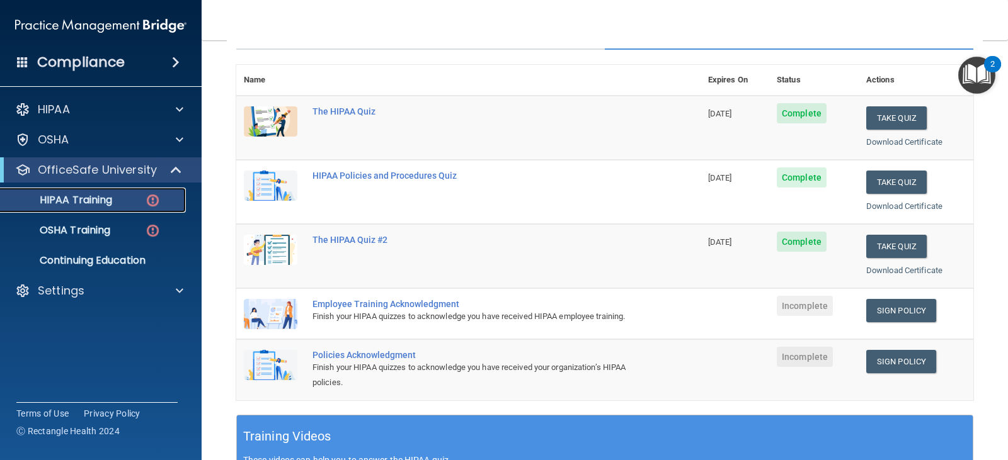
scroll to position [189, 0]
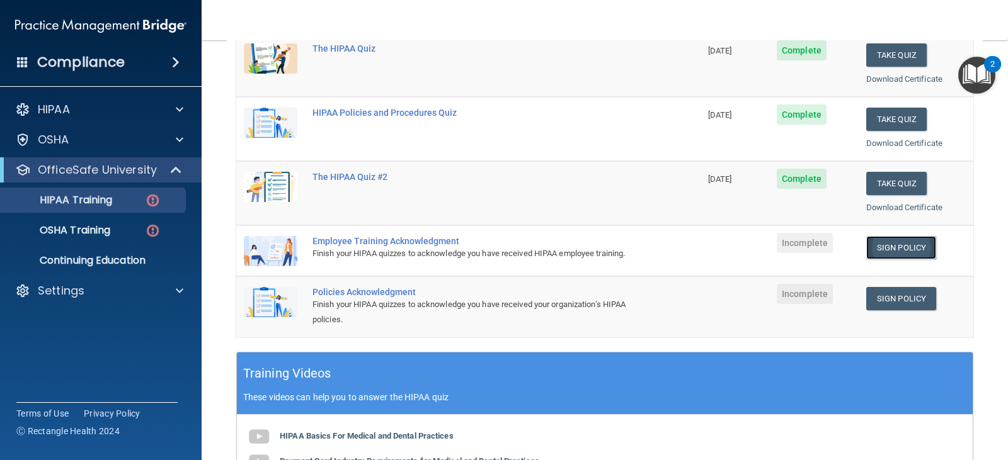
click at [883, 251] on link "Sign Policy" at bounding box center [901, 247] width 70 height 23
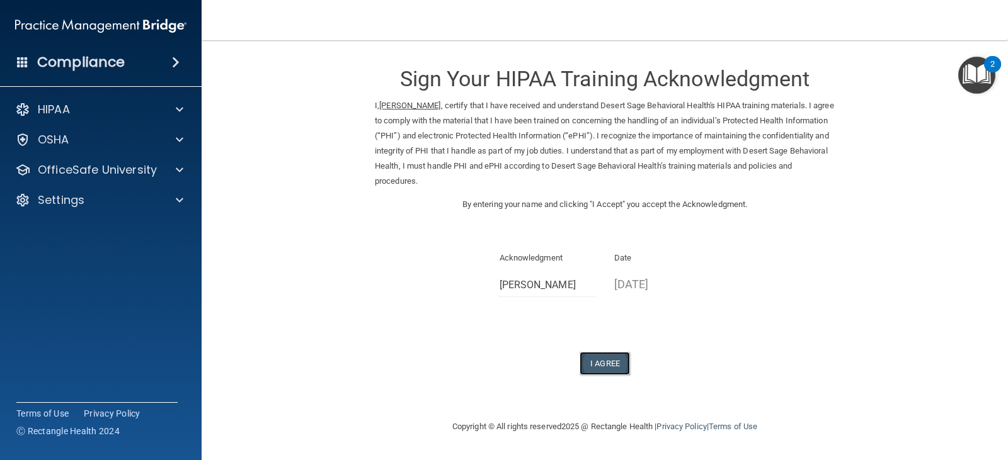
click at [610, 366] on button "I Agree" at bounding box center [604, 363] width 50 height 23
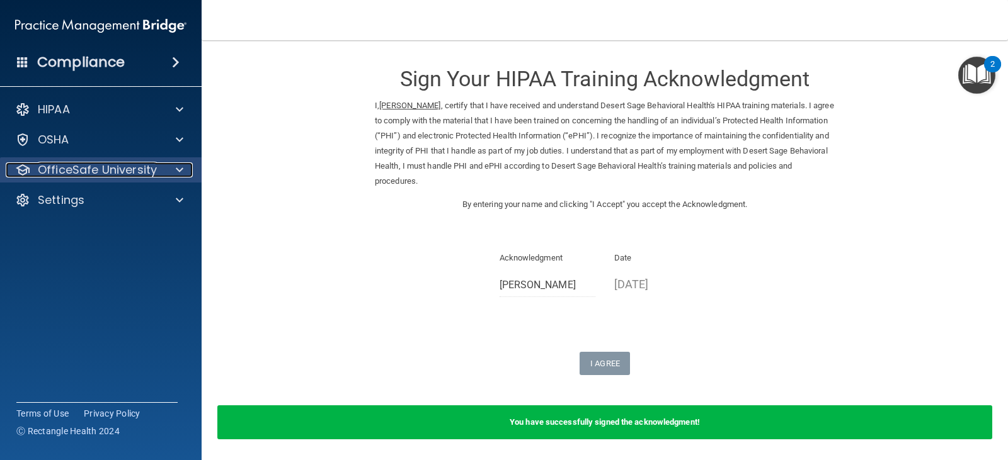
click at [91, 167] on p "OfficeSafe University" at bounding box center [97, 169] width 119 height 15
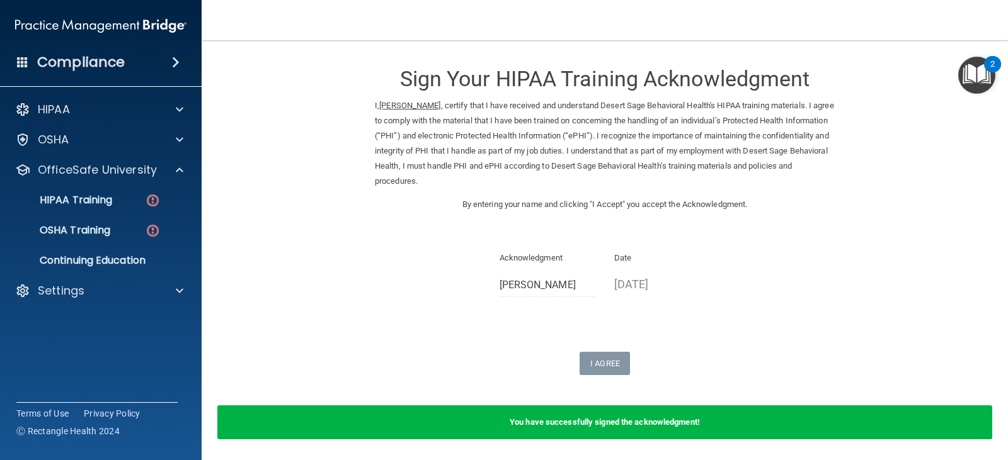
click at [89, 213] on ul "HIPAA Training OSHA Training Continuing Education" at bounding box center [101, 228] width 228 height 91
click at [89, 206] on p "HIPAA Training" at bounding box center [60, 200] width 104 height 13
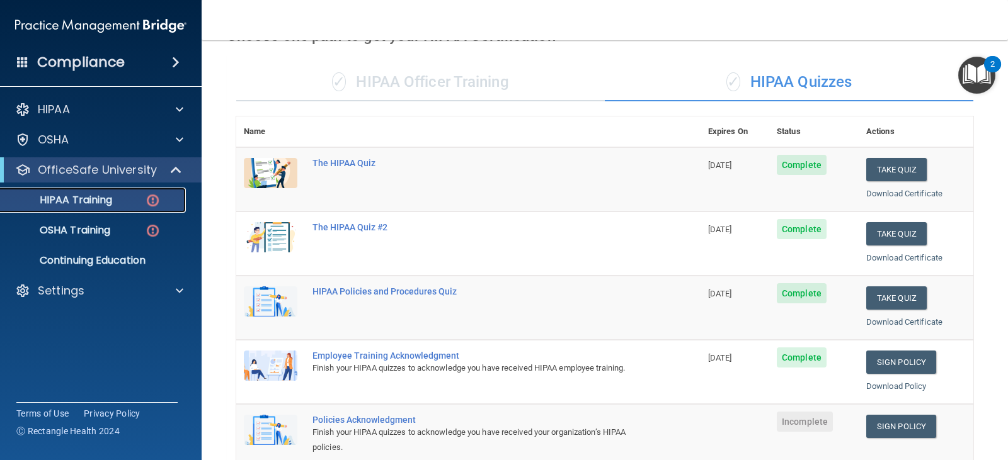
scroll to position [189, 0]
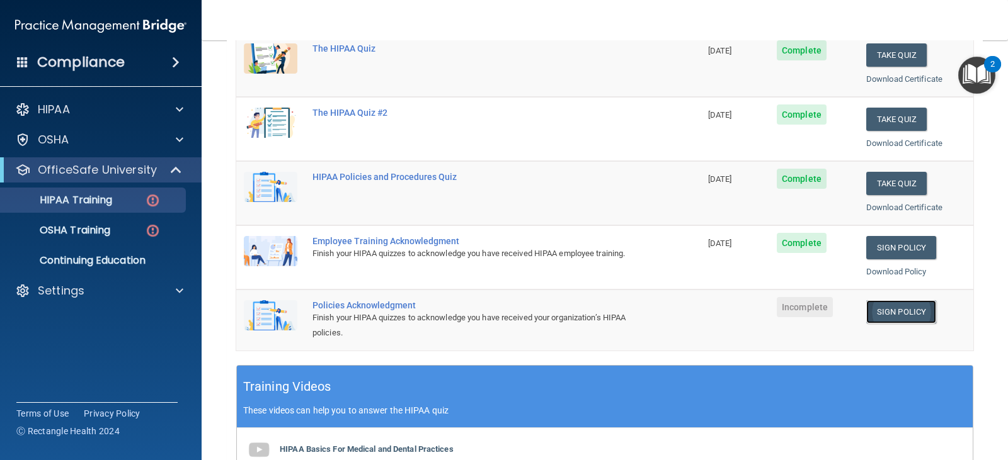
click at [872, 319] on link "Sign Policy" at bounding box center [901, 311] width 70 height 23
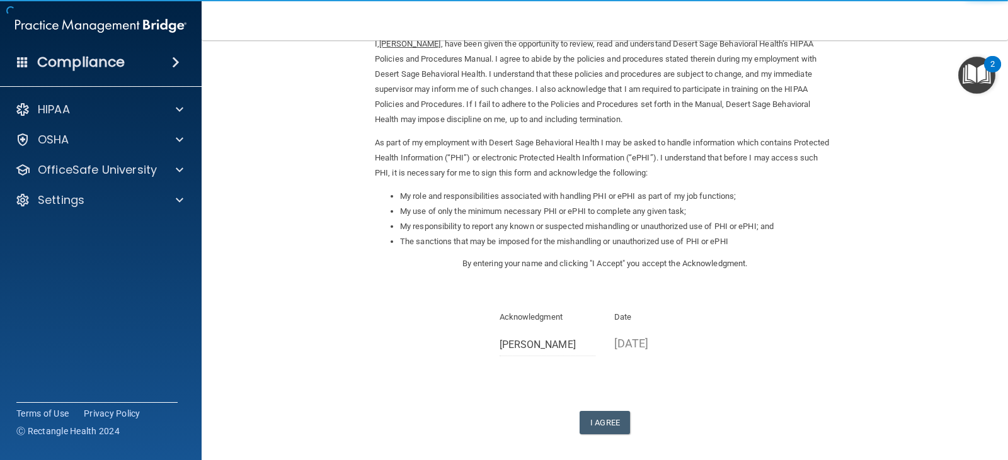
scroll to position [116, 0]
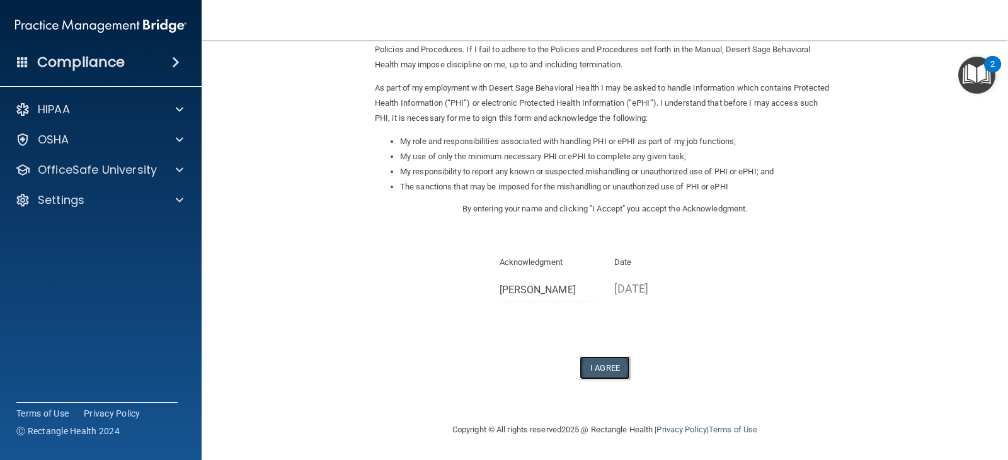
click at [607, 372] on button "I Agree" at bounding box center [604, 367] width 50 height 23
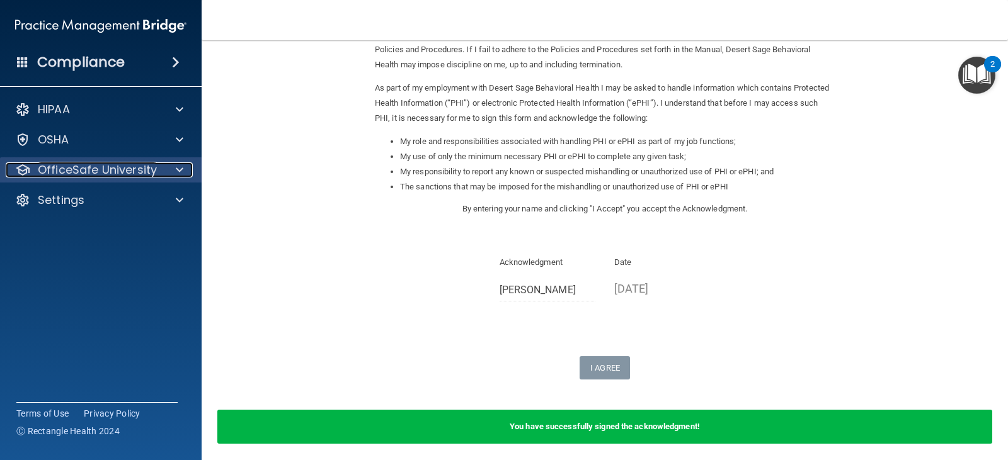
click at [105, 173] on p "OfficeSafe University" at bounding box center [97, 169] width 119 height 15
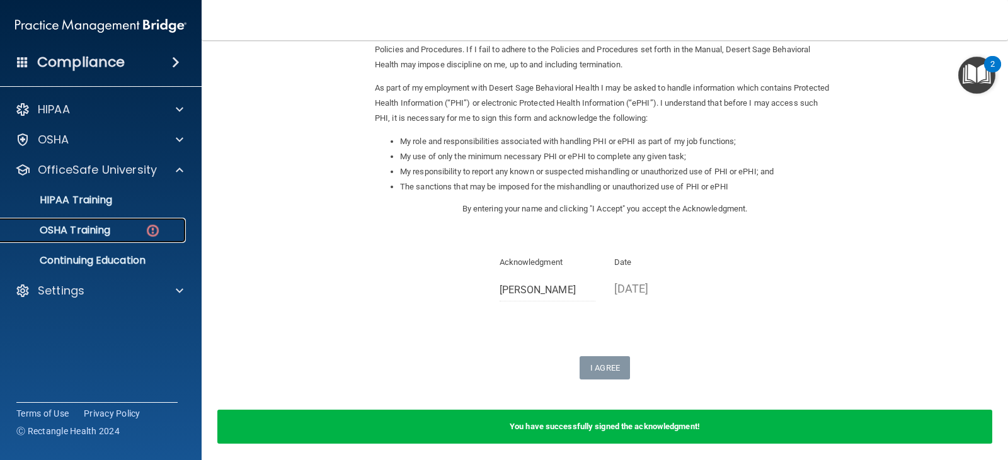
click at [106, 237] on p "OSHA Training" at bounding box center [59, 230] width 102 height 13
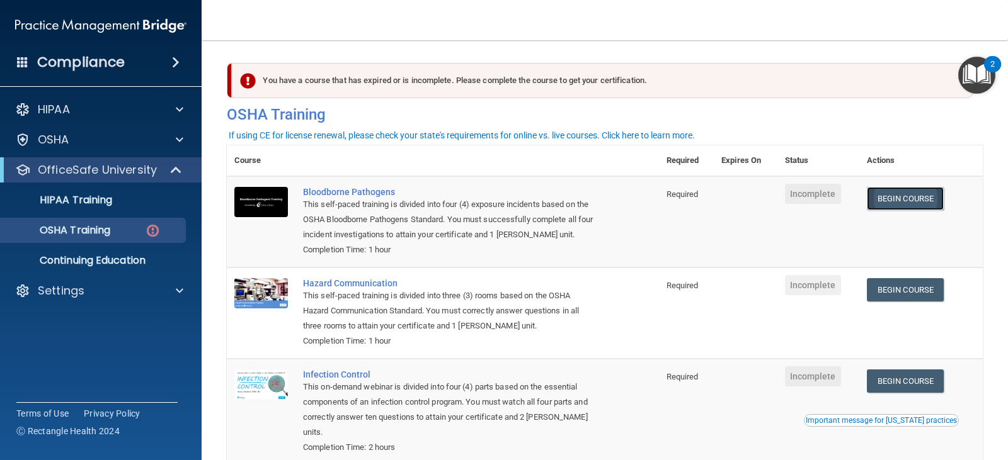
click at [902, 196] on link "Begin Course" at bounding box center [904, 198] width 77 height 23
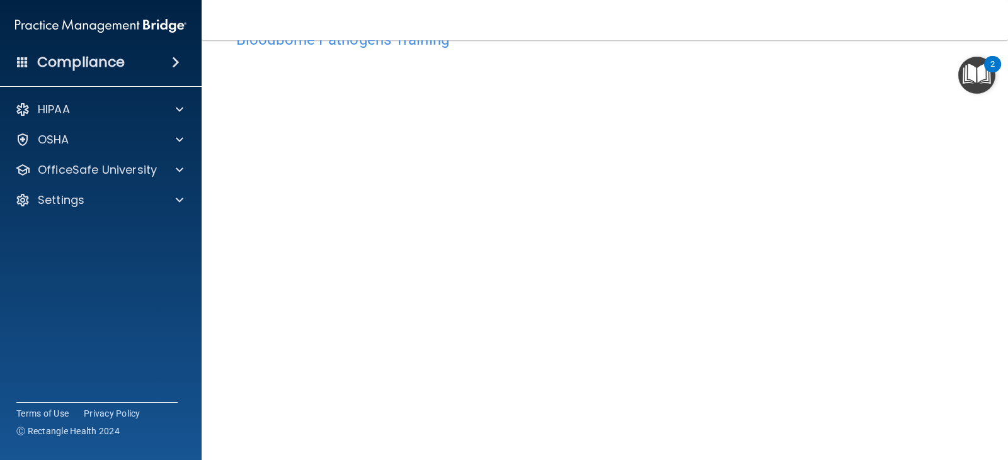
scroll to position [48, 0]
